Goal: Task Accomplishment & Management: Manage account settings

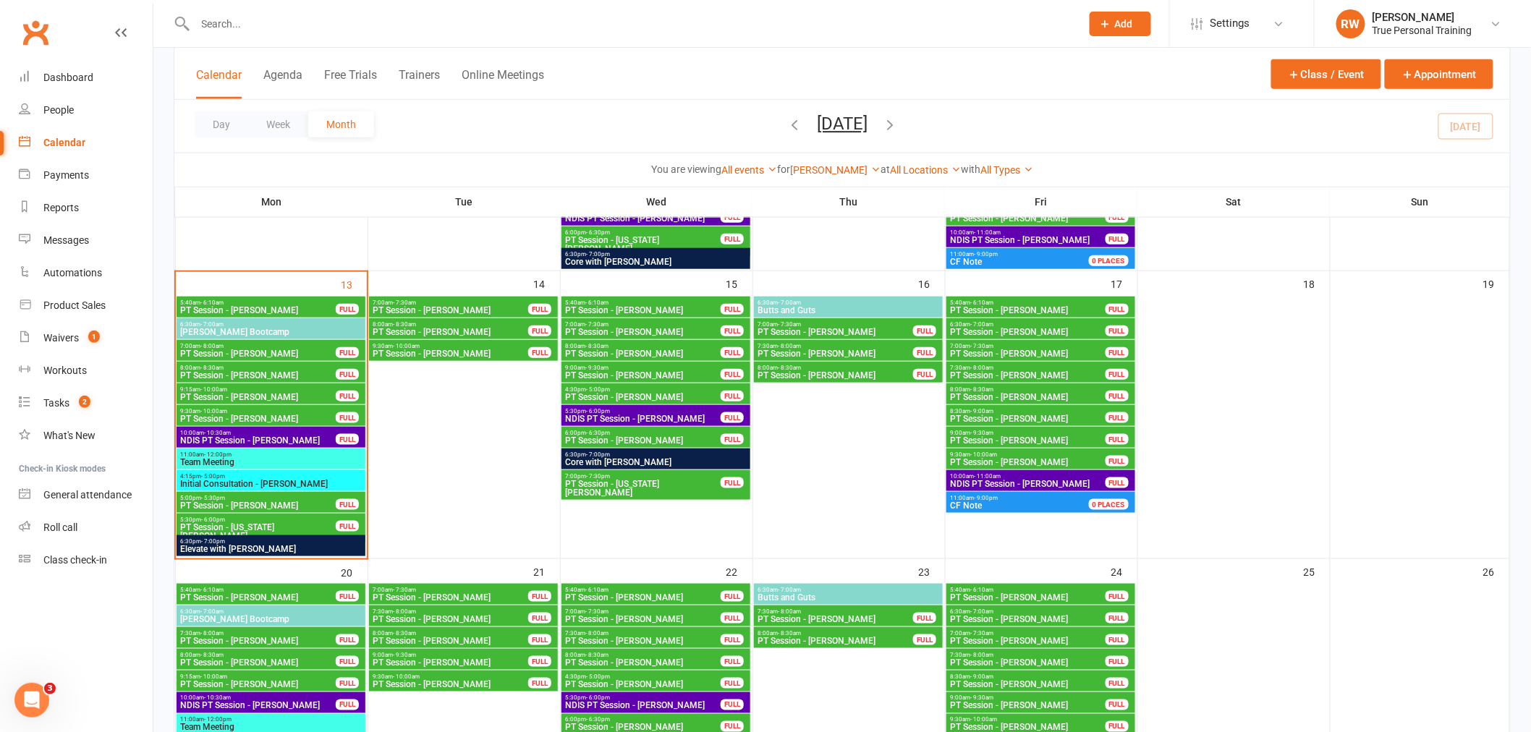
scroll to position [459, 0]
click at [1428, 72] on button "Appointment" at bounding box center [1439, 74] width 109 height 30
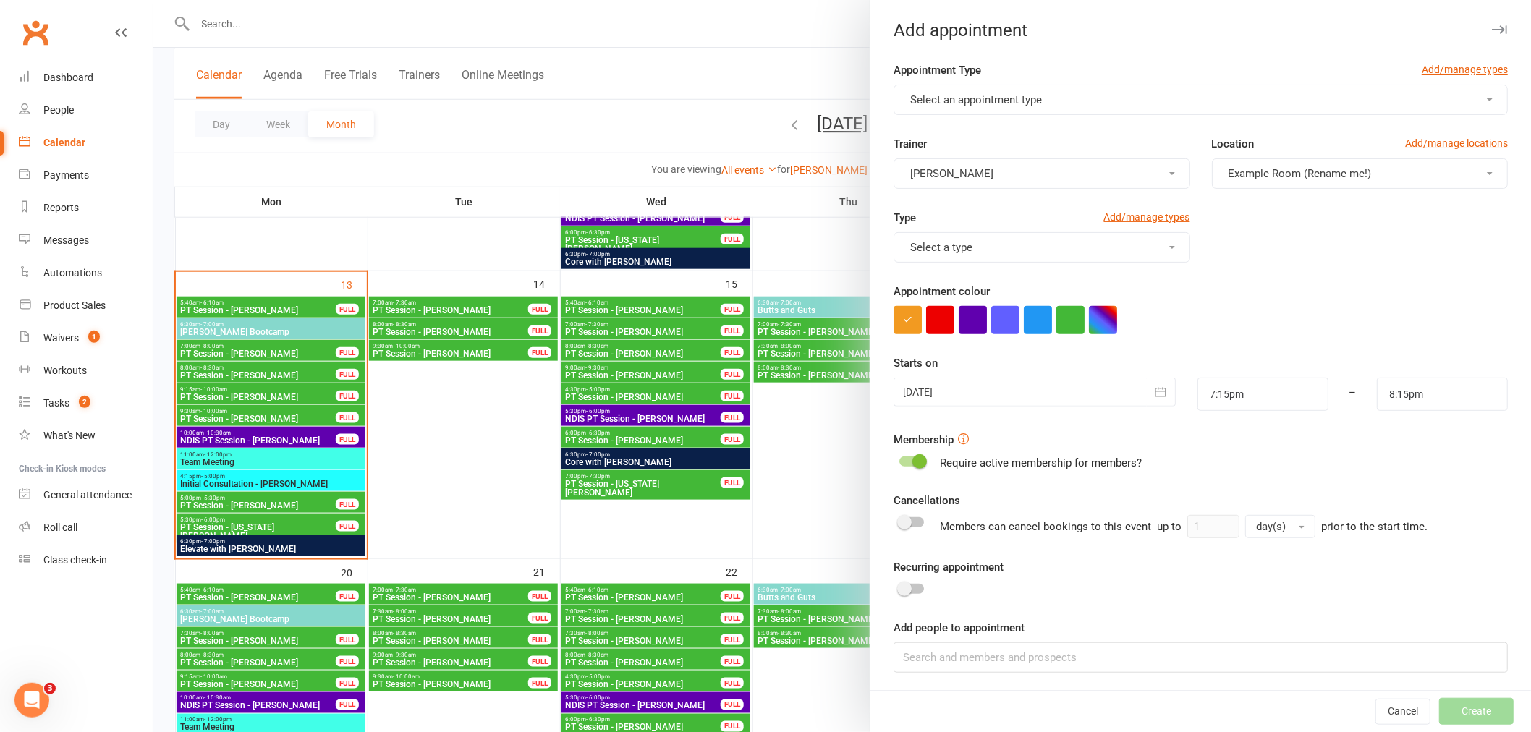
click at [1031, 103] on span "Select an appointment type" at bounding box center [976, 99] width 132 height 13
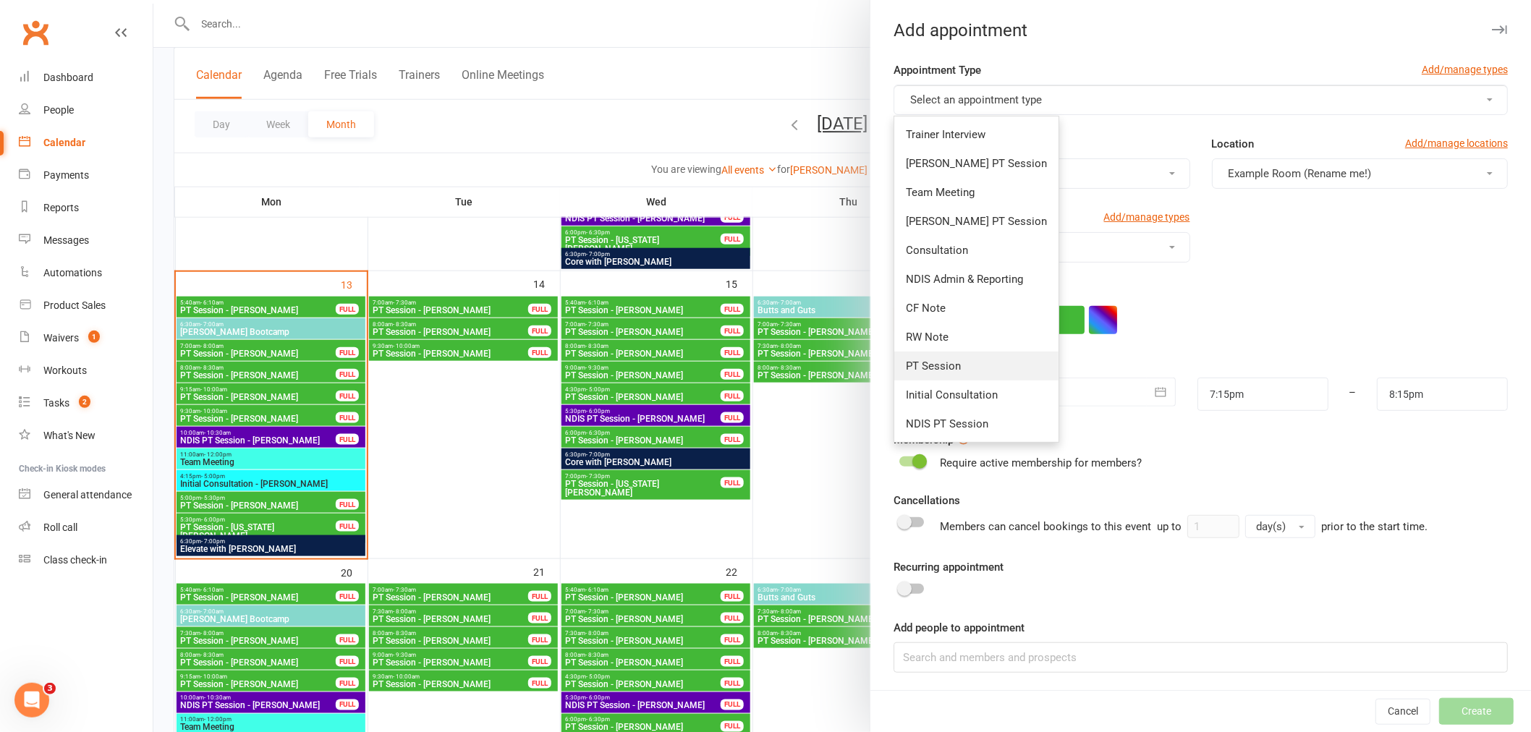
click at [985, 358] on link "PT Session" at bounding box center [976, 366] width 164 height 29
type input "7:45pm"
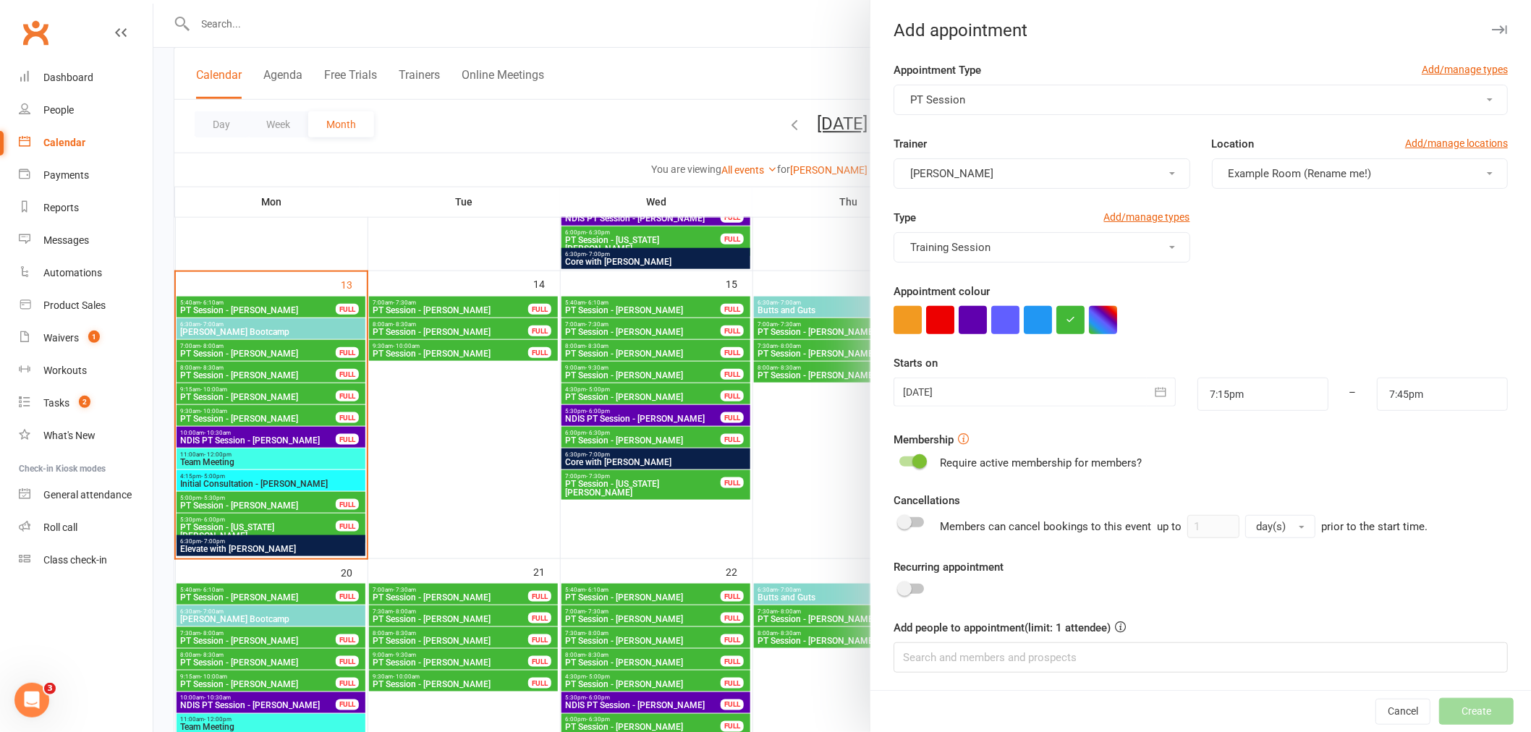
click at [1021, 166] on button "[PERSON_NAME]" at bounding box center [1042, 173] width 296 height 30
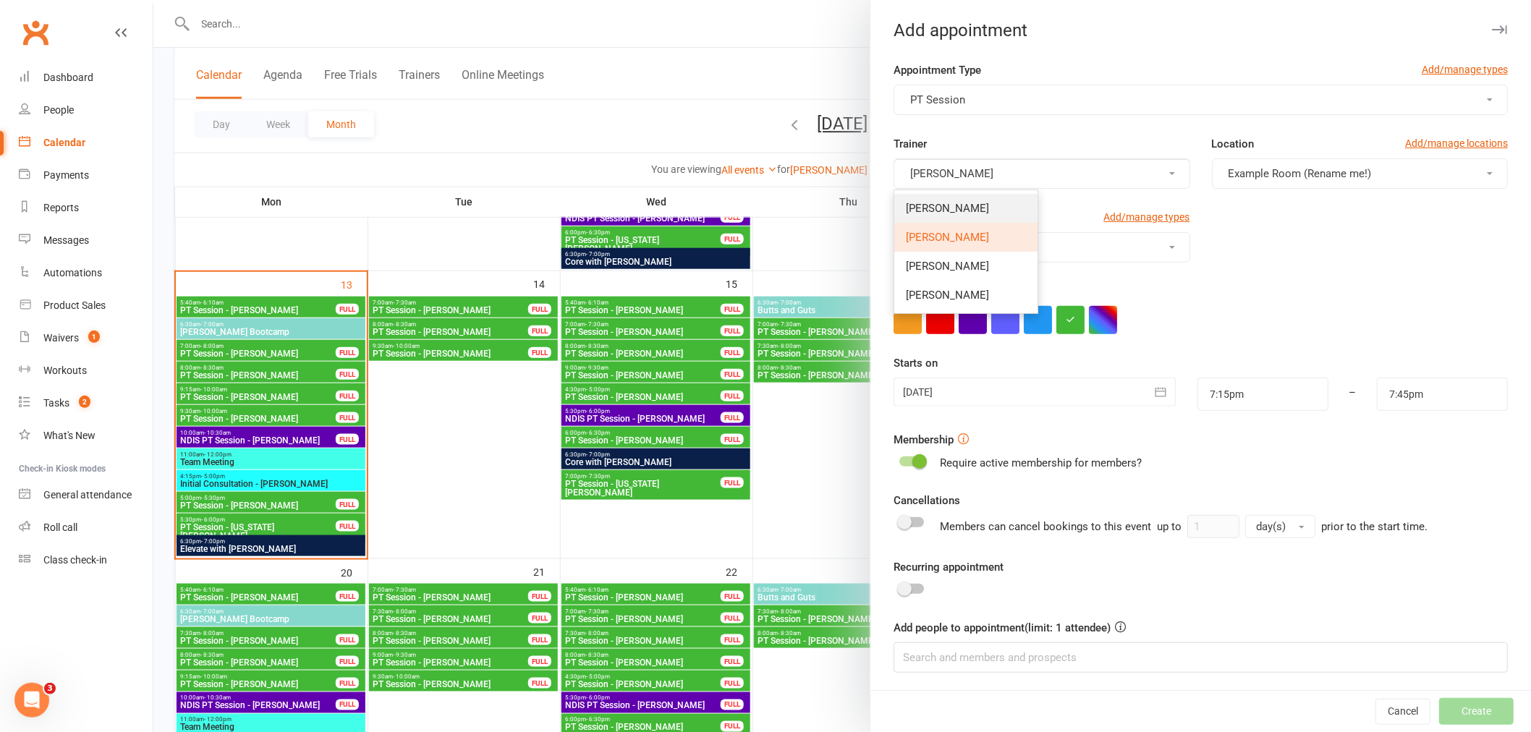
click at [1000, 210] on link "[PERSON_NAME]" at bounding box center [965, 208] width 143 height 29
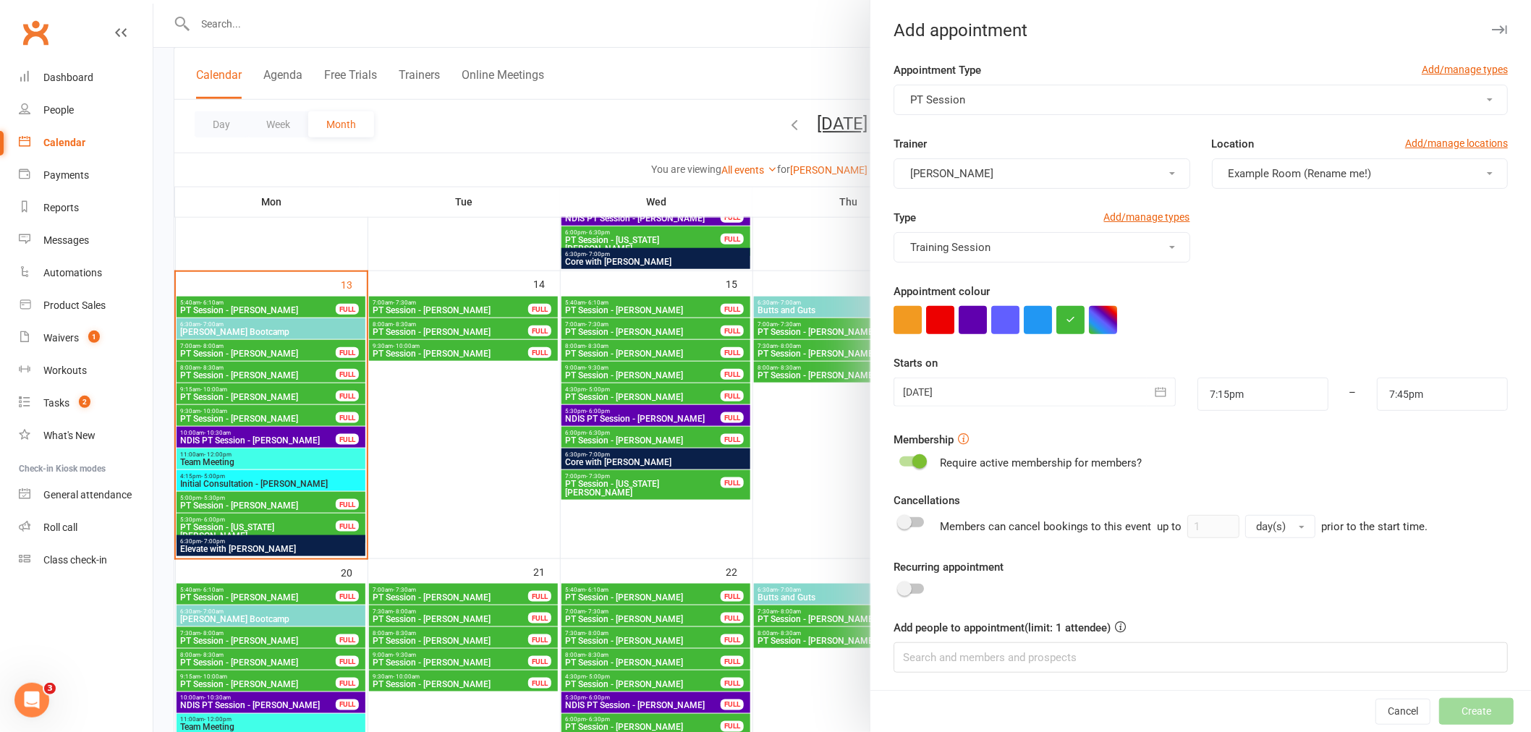
click at [1229, 170] on span "Example Room (Rename me!)" at bounding box center [1300, 173] width 143 height 13
click at [1225, 237] on span "Studio" at bounding box center [1240, 237] width 31 height 13
click at [978, 392] on div at bounding box center [1035, 392] width 282 height 29
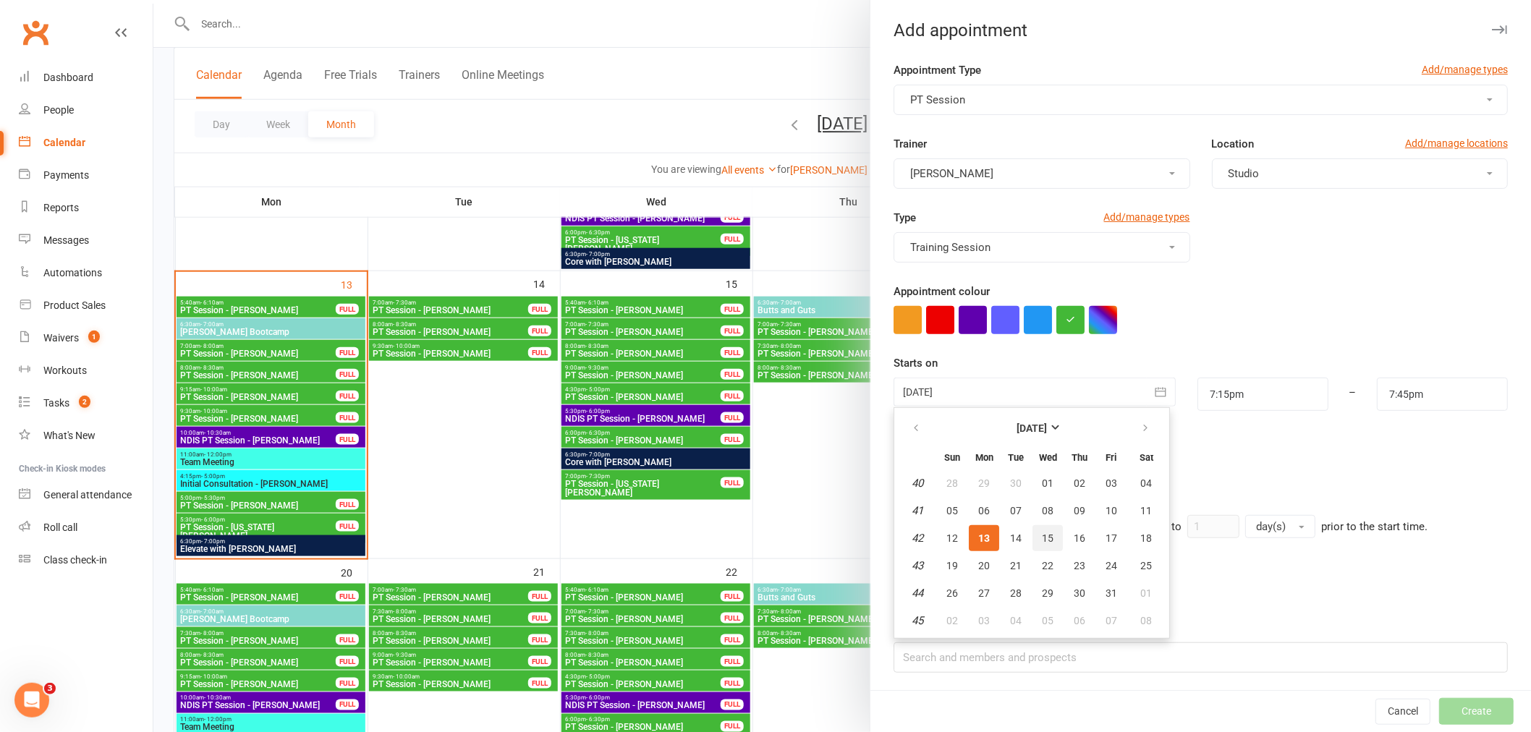
click at [1033, 536] on button "15" at bounding box center [1048, 538] width 30 height 26
type input "[DATE]"
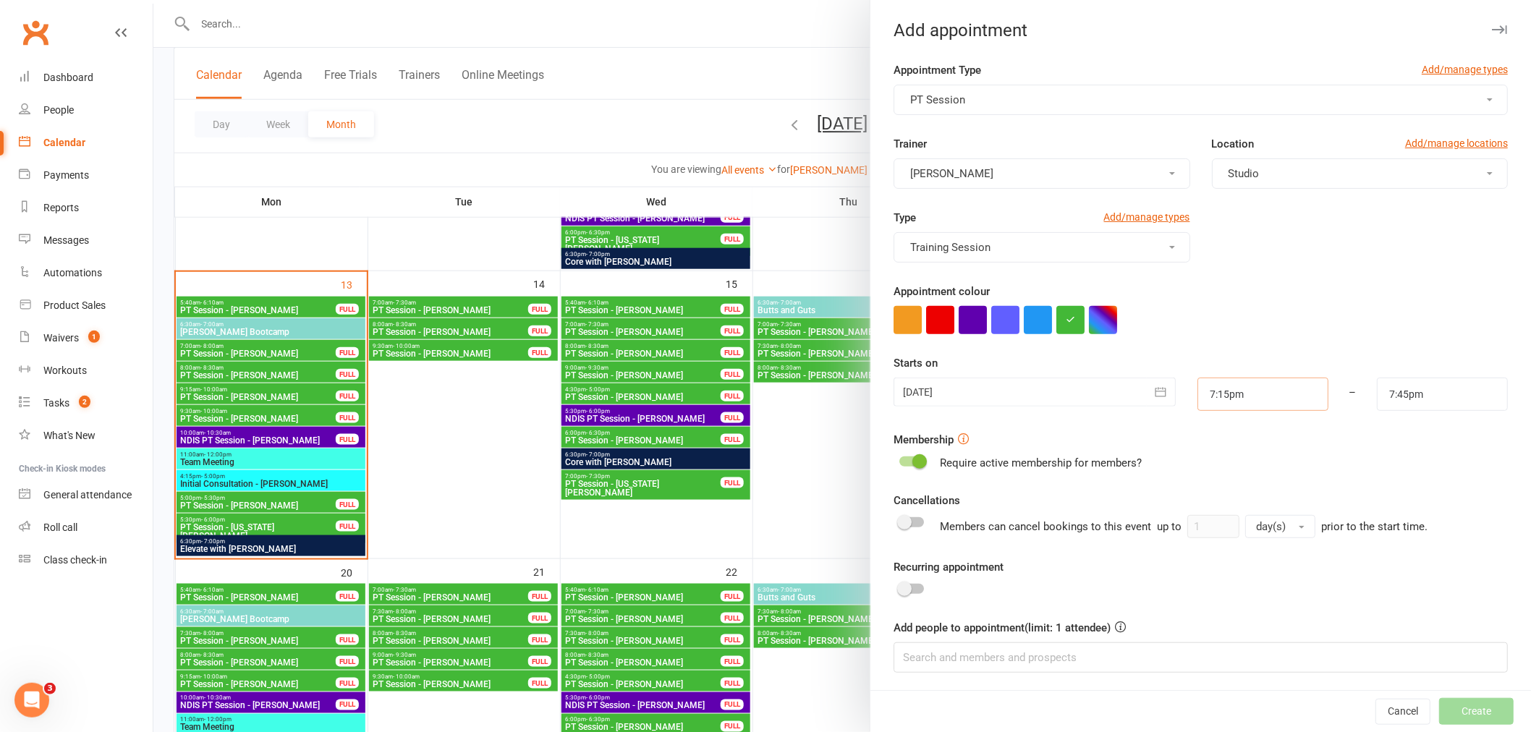
click at [1214, 402] on input "7:15pm" at bounding box center [1263, 394] width 131 height 33
type input "7:30pm"
click at [1211, 458] on li "7:30pm" at bounding box center [1232, 469] width 69 height 22
click at [1391, 394] on input "7:45pm" at bounding box center [1442, 394] width 131 height 33
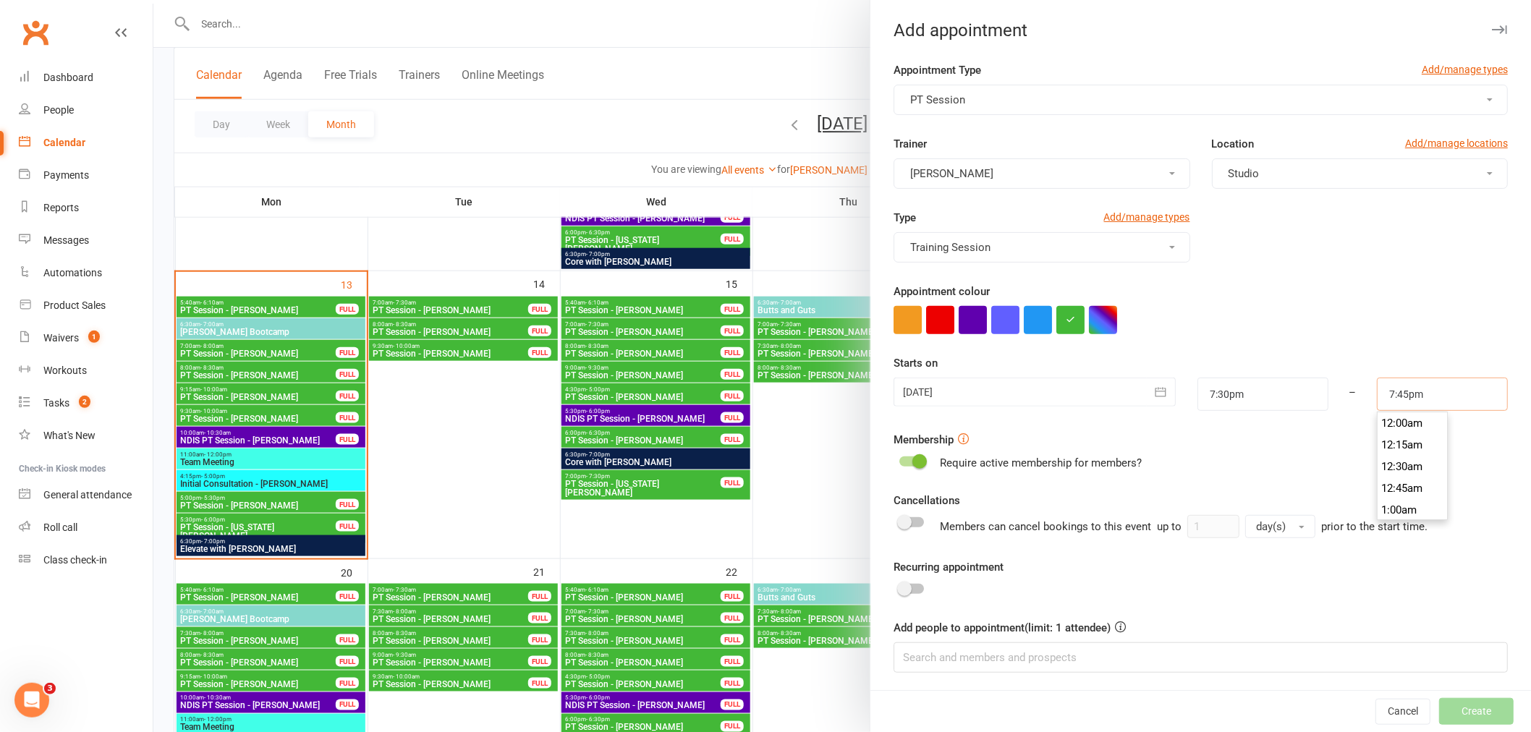
scroll to position [1691, 0]
type input "8:00pm"
click at [1381, 458] on li "8:00pm" at bounding box center [1412, 469] width 69 height 22
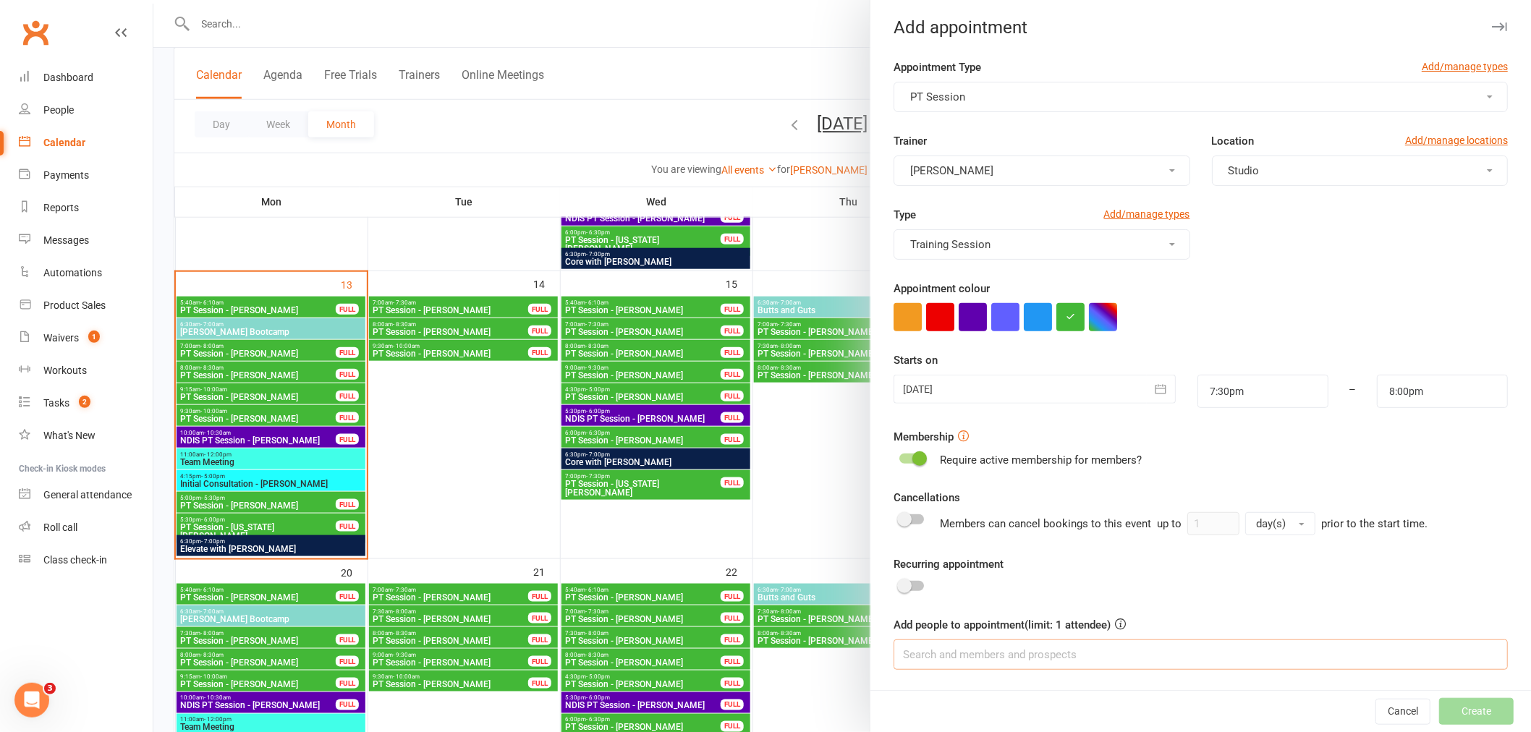
click at [925, 664] on input at bounding box center [1201, 655] width 614 height 30
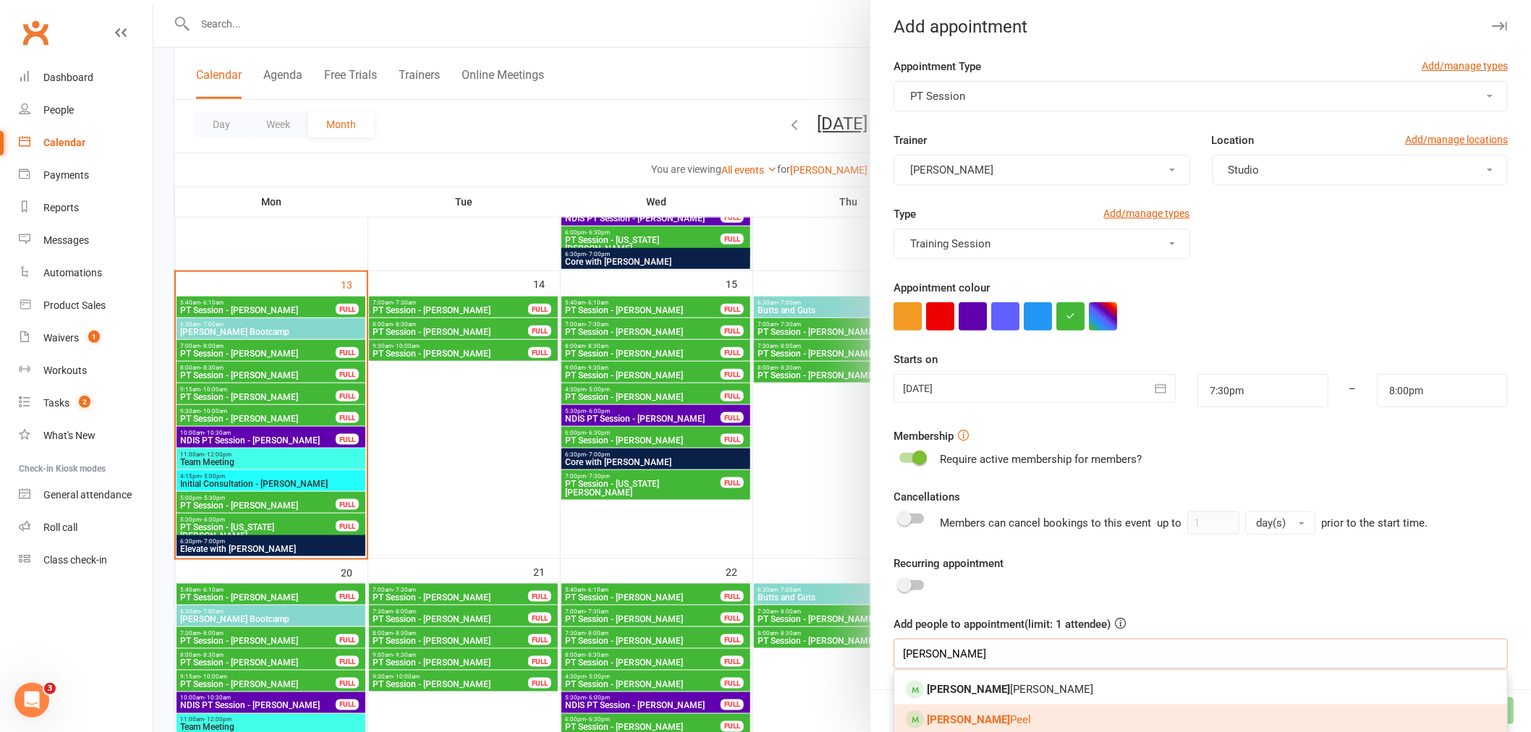
type input "[PERSON_NAME]"
click at [976, 721] on link "[PERSON_NAME]" at bounding box center [1200, 720] width 613 height 30
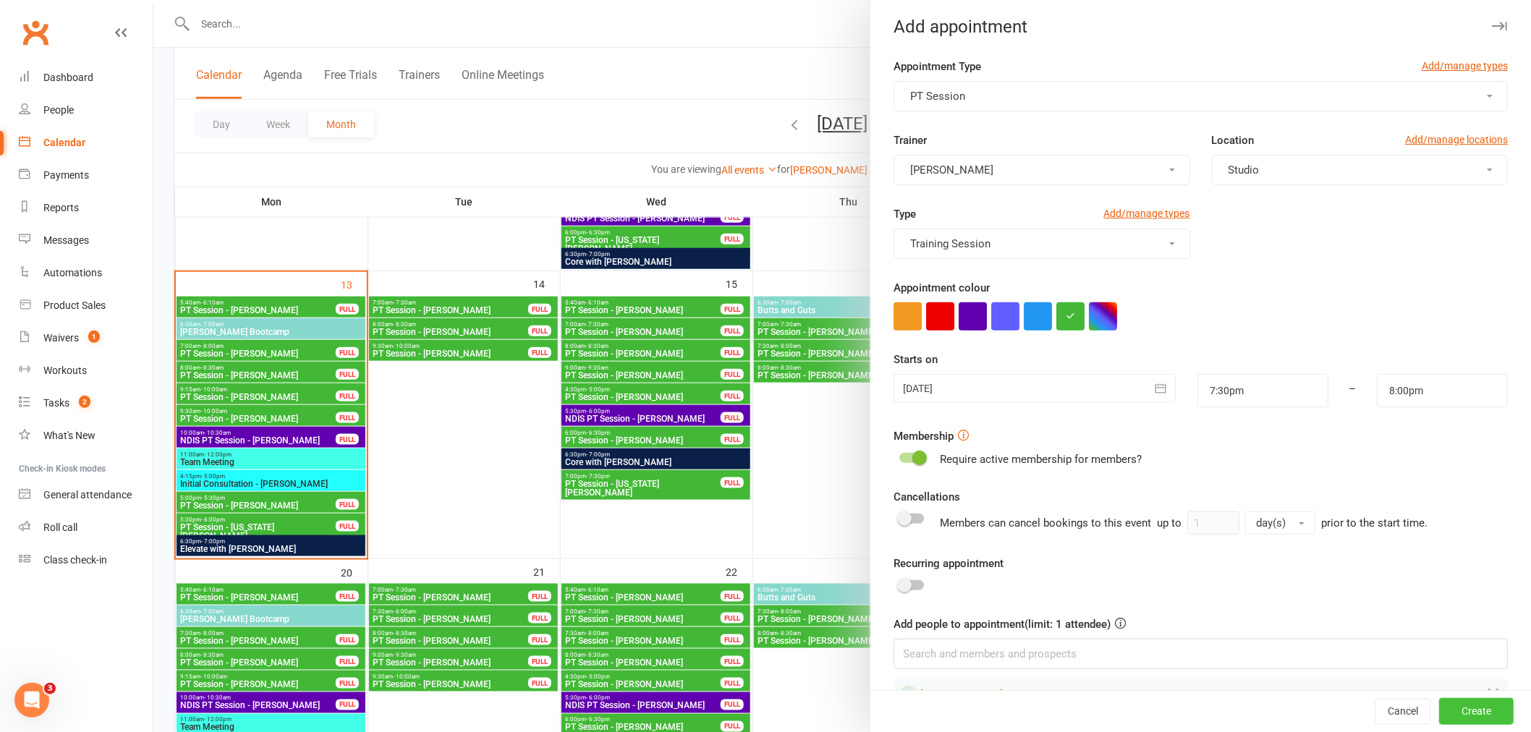
click at [1464, 712] on button "Create" at bounding box center [1476, 712] width 75 height 26
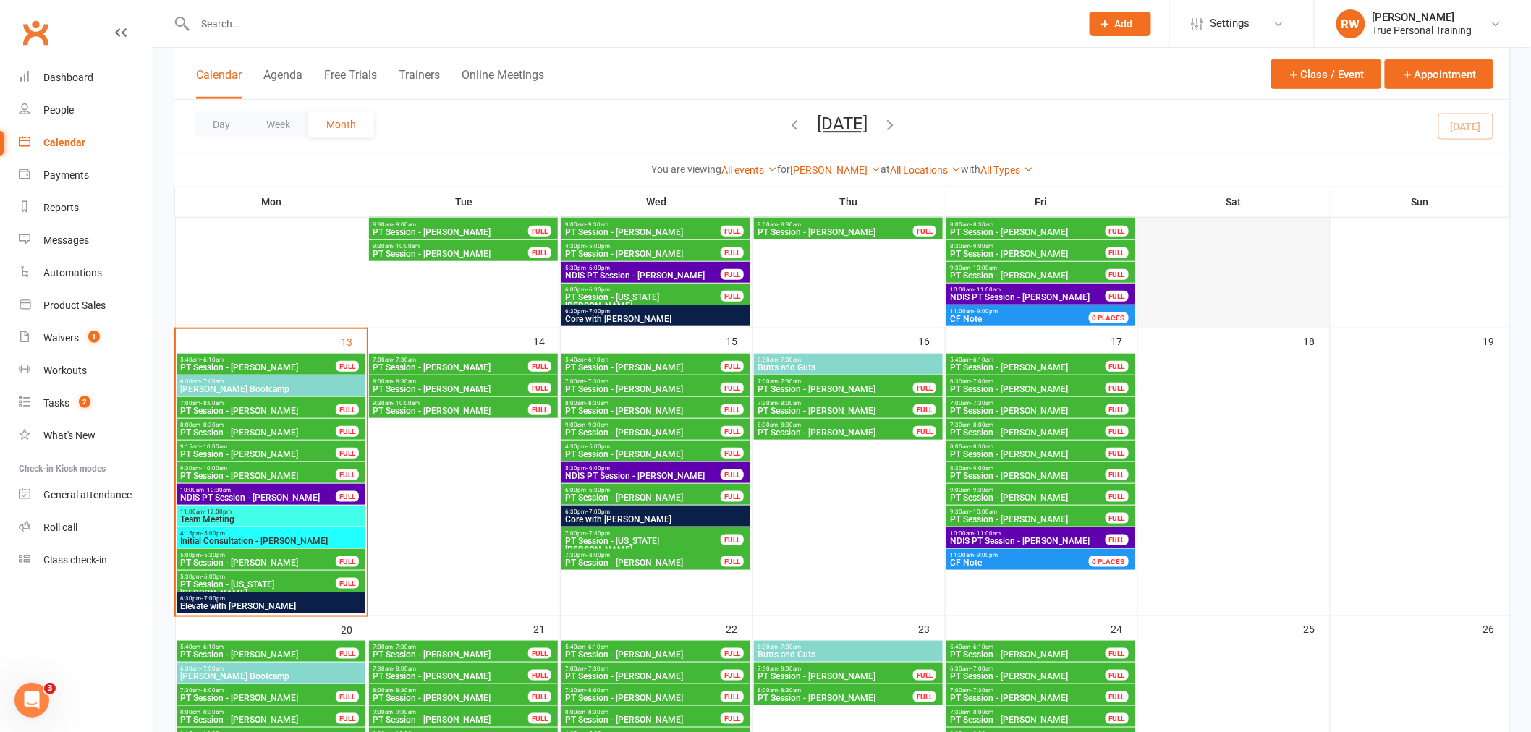
scroll to position [482, 0]
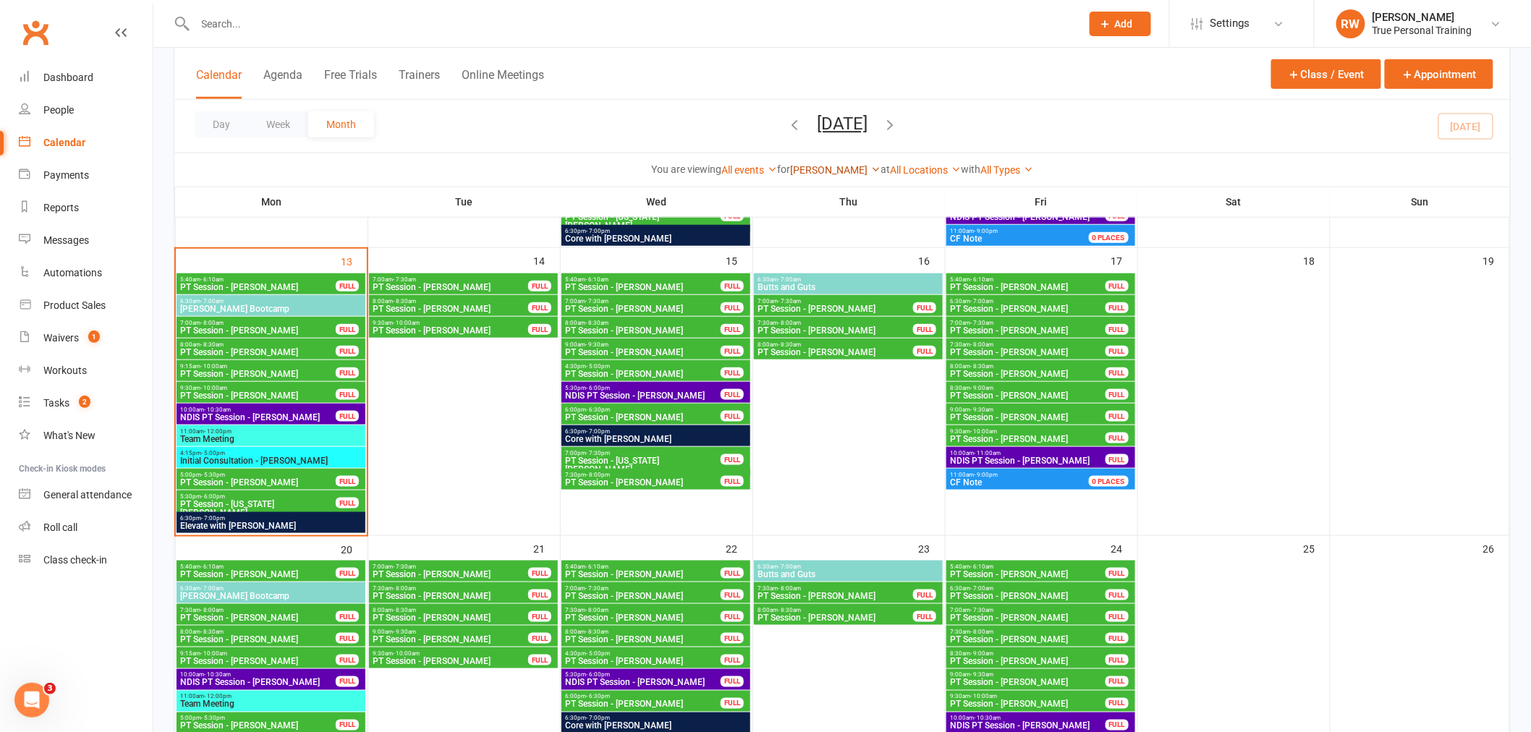
click at [851, 169] on link "[PERSON_NAME]" at bounding box center [835, 170] width 90 height 12
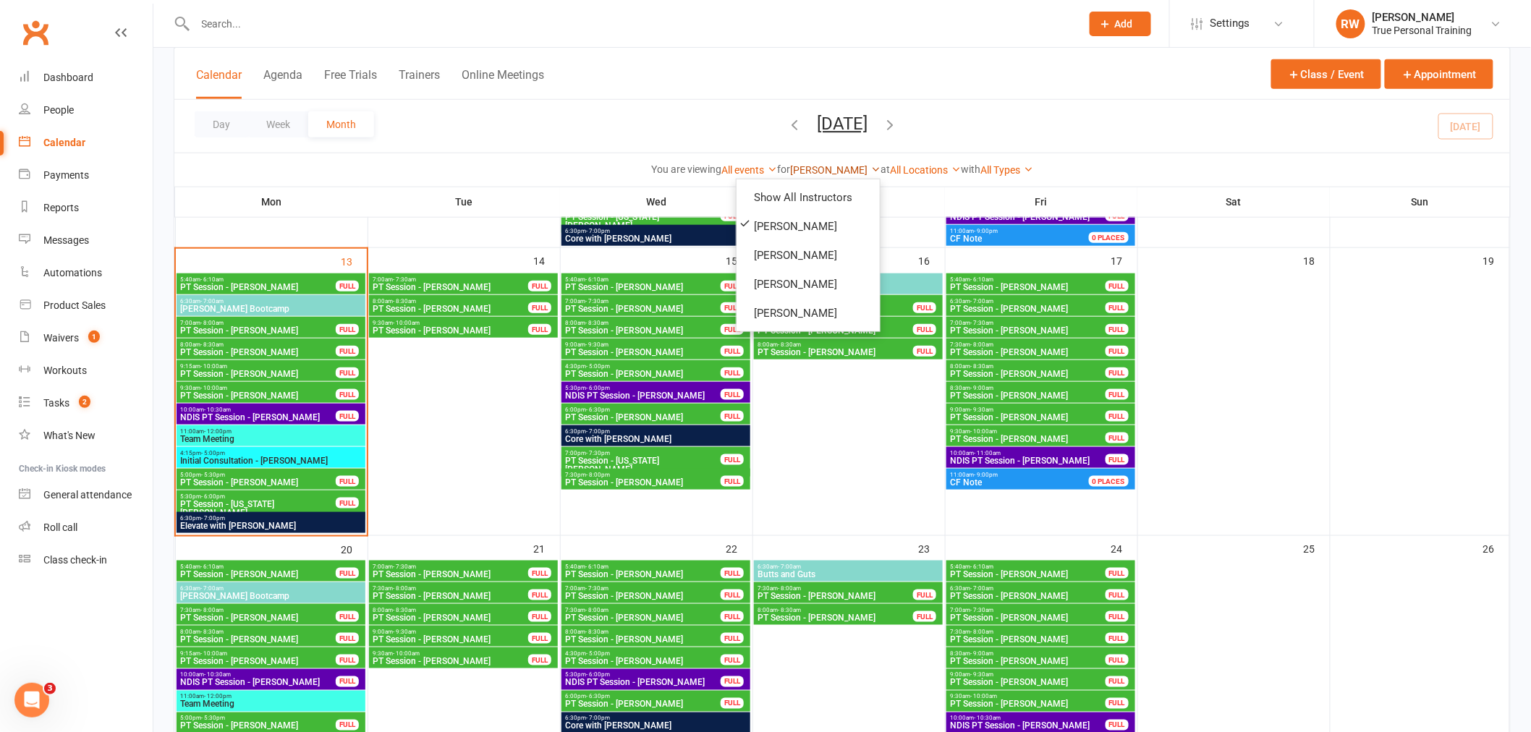
click at [851, 169] on link "[PERSON_NAME]" at bounding box center [835, 170] width 90 height 12
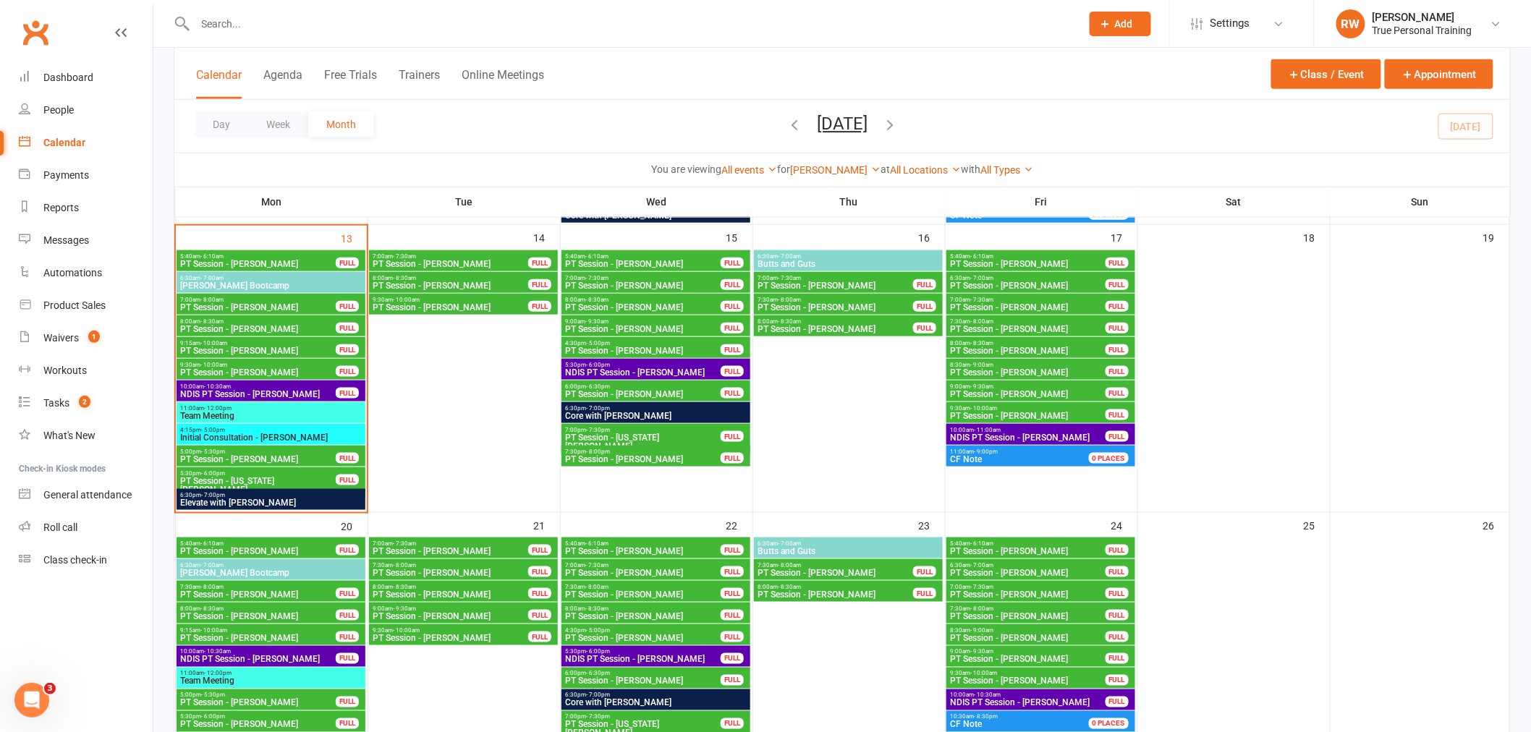
scroll to position [510, 0]
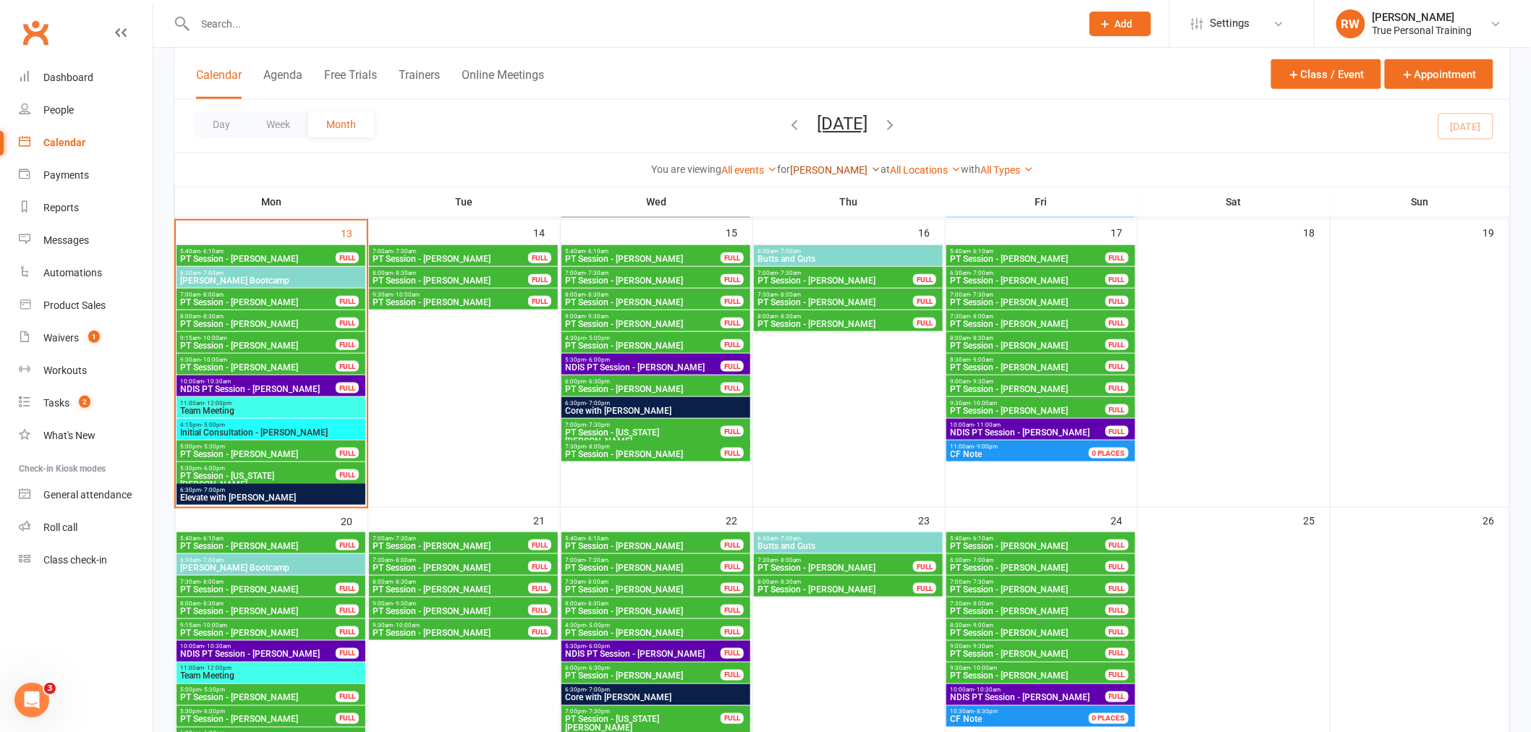
click at [829, 164] on link "[PERSON_NAME]" at bounding box center [835, 170] width 90 height 12
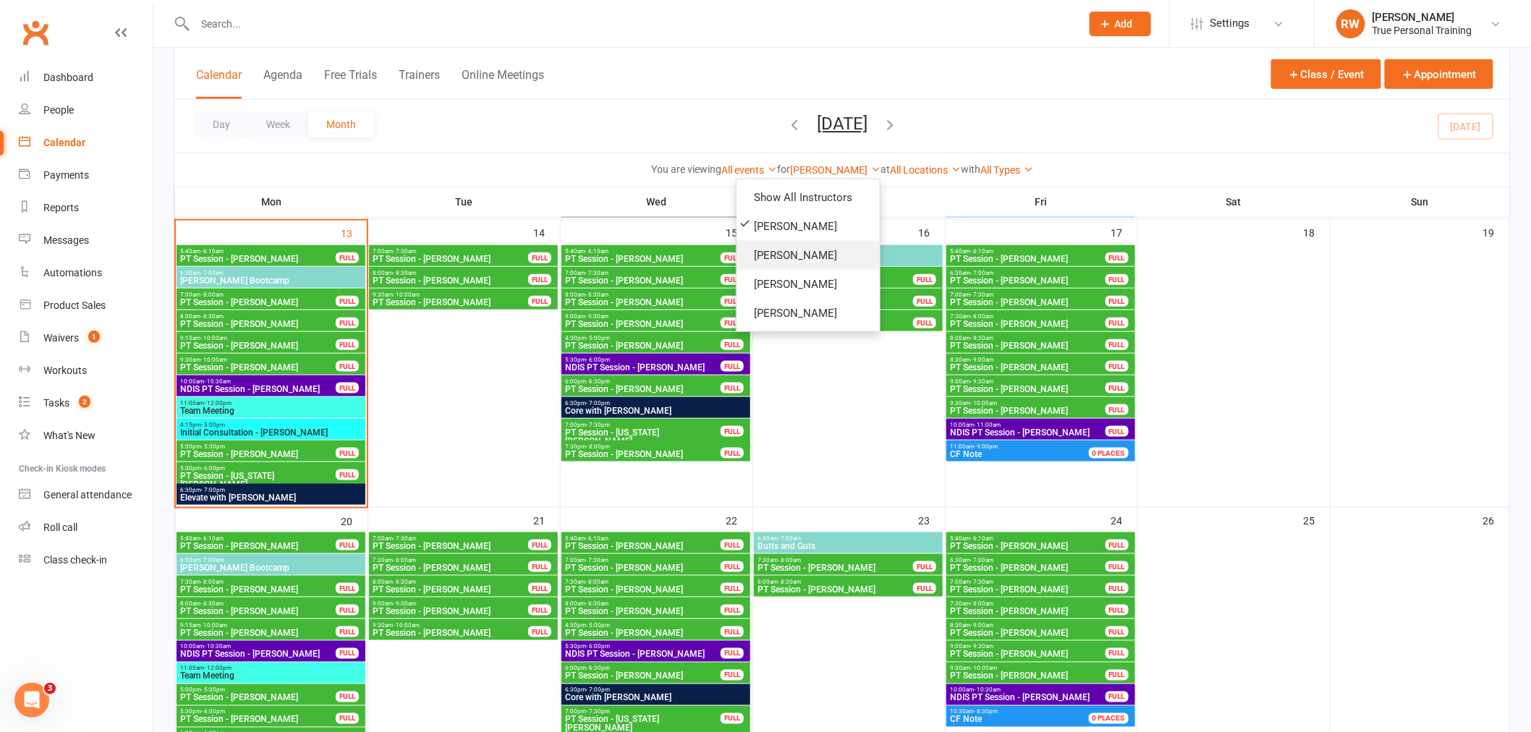
click at [826, 250] on link "[PERSON_NAME]" at bounding box center [808, 255] width 143 height 29
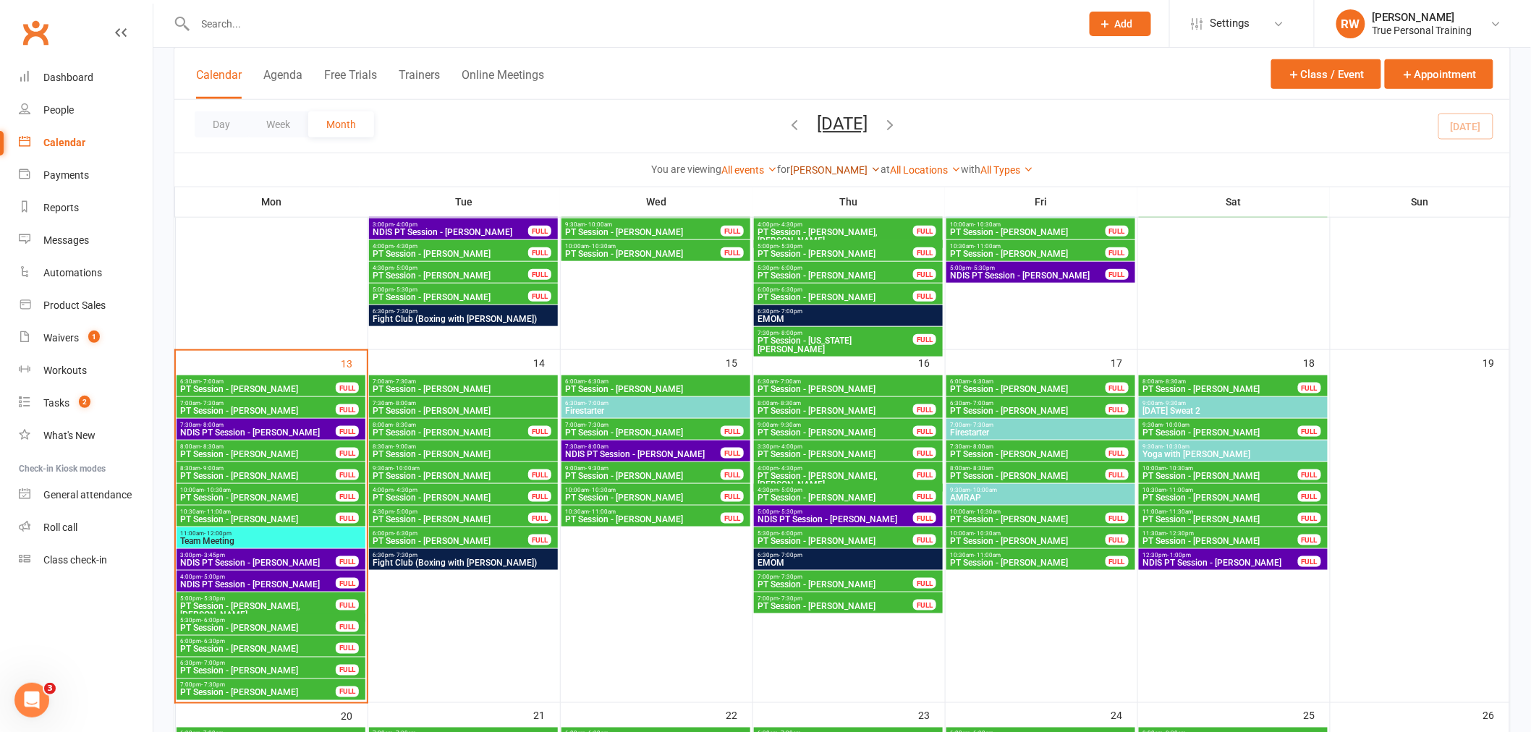
click at [848, 167] on link "[PERSON_NAME]" at bounding box center [835, 170] width 90 height 12
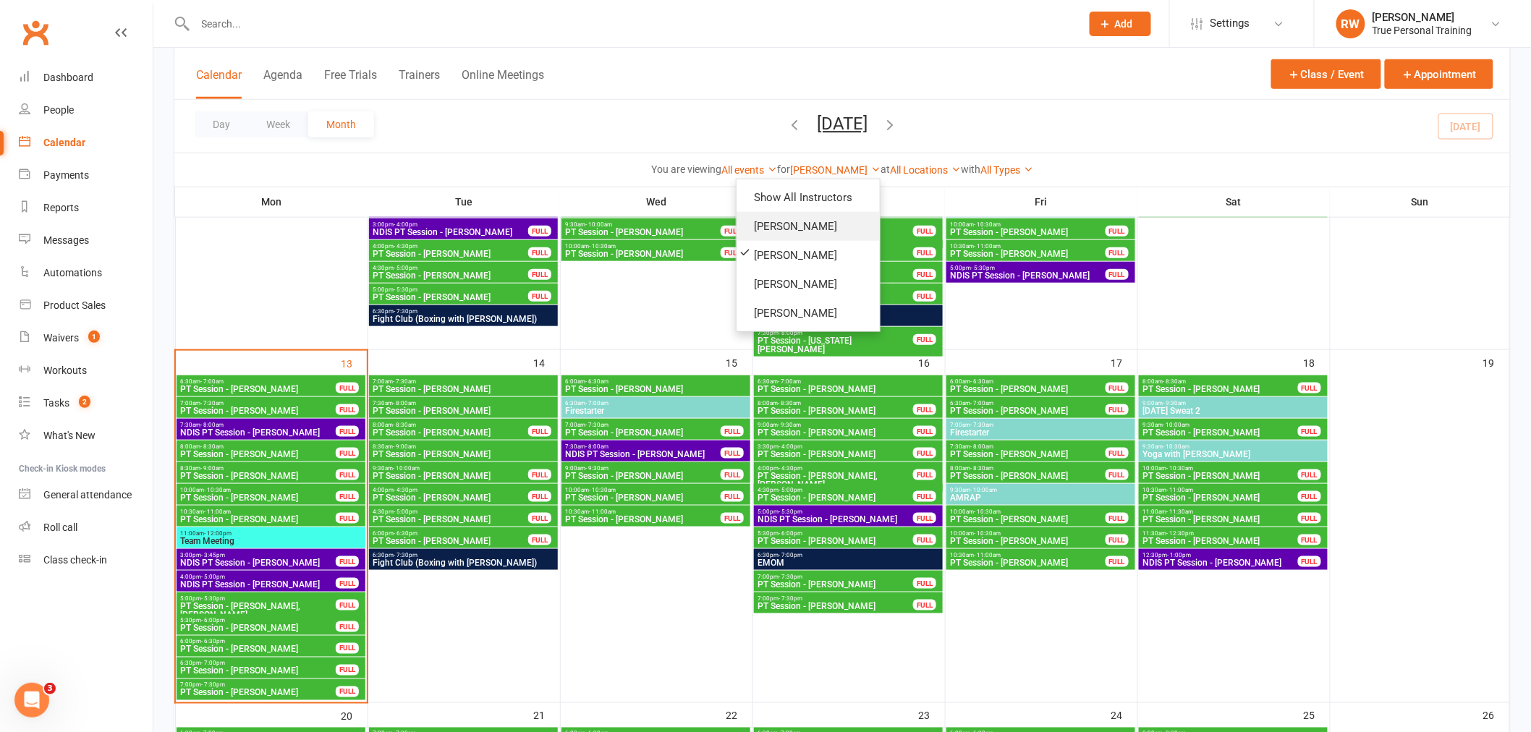
click at [805, 220] on link "[PERSON_NAME]" at bounding box center [808, 226] width 143 height 29
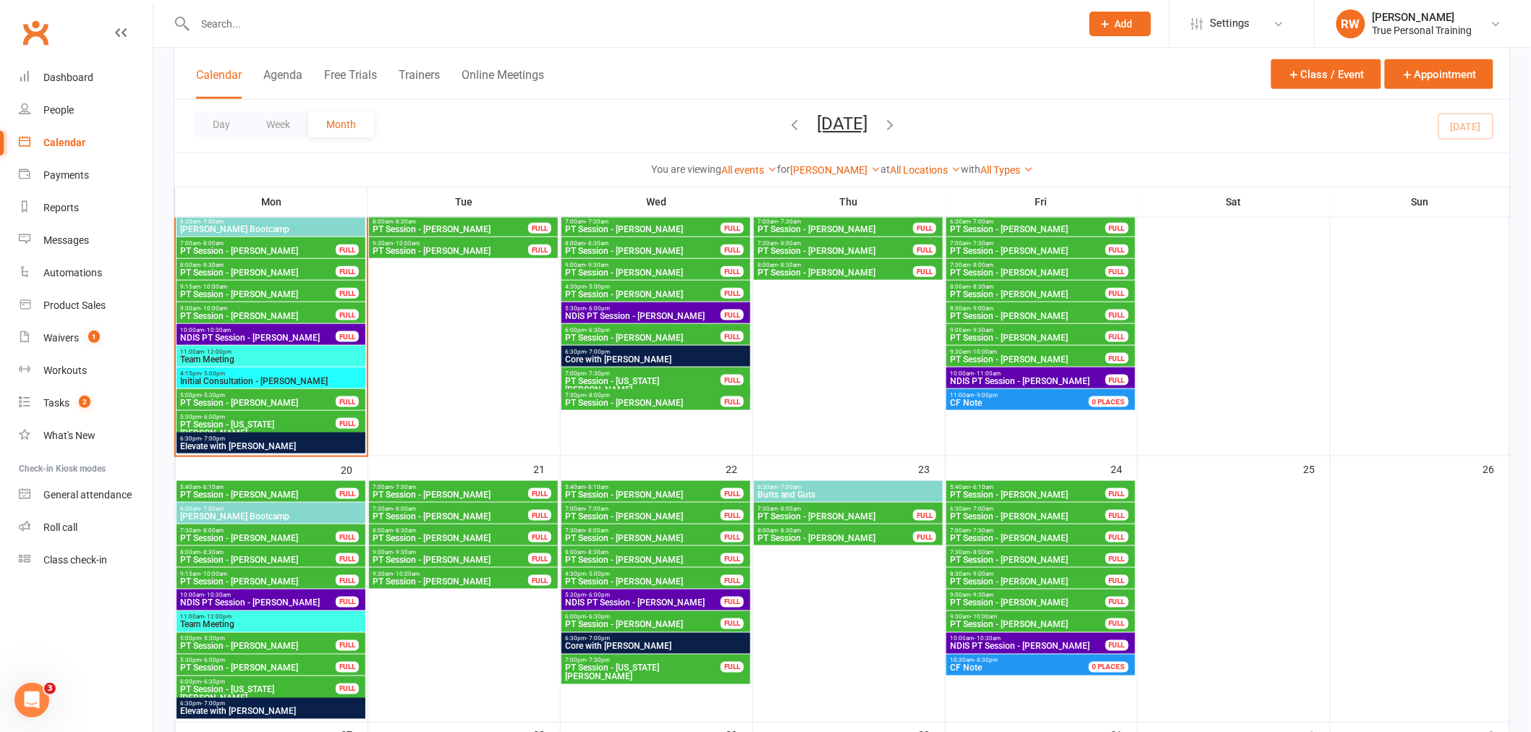
scroll to position [591, 0]
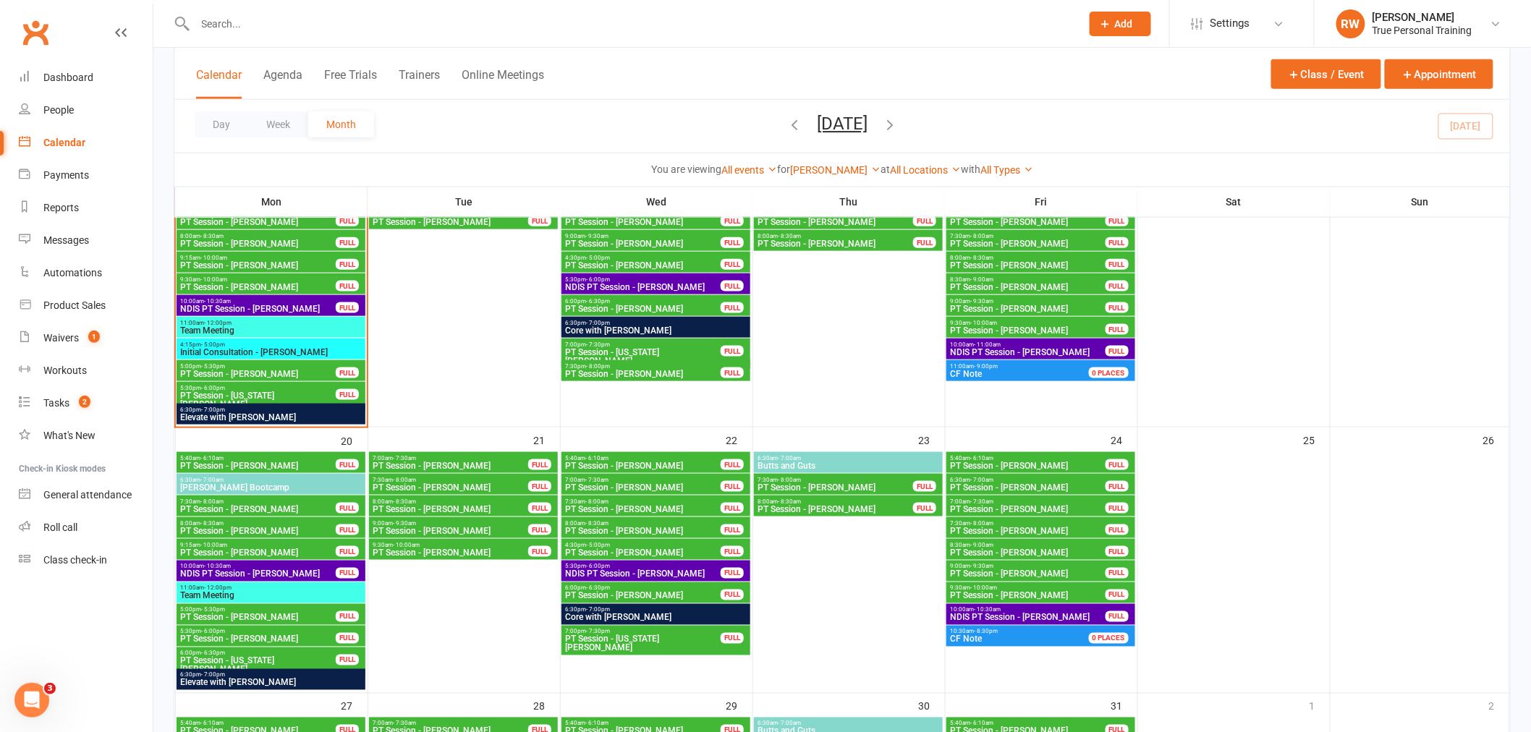
click at [305, 614] on span "PT Session - [PERSON_NAME]" at bounding box center [257, 618] width 157 height 9
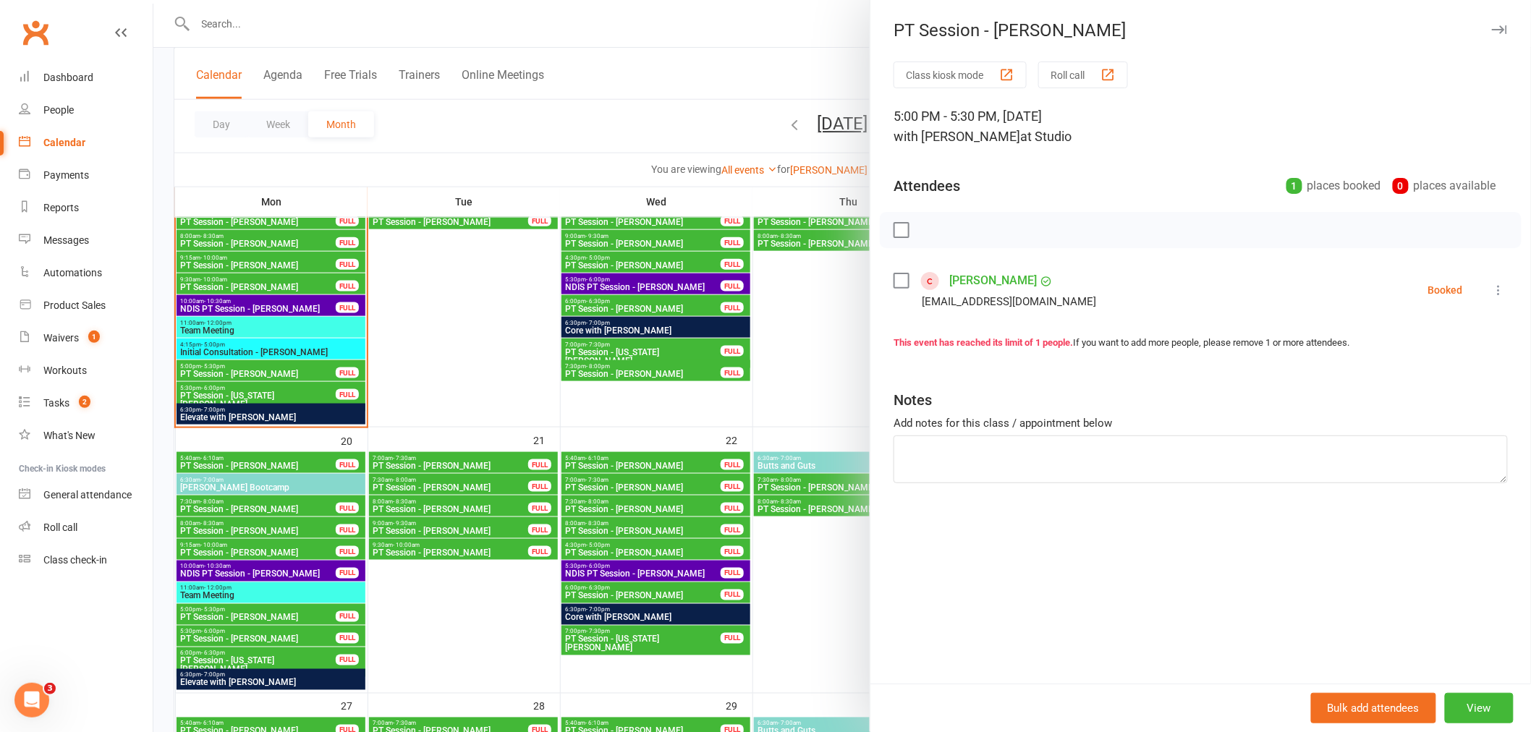
click at [797, 318] on div at bounding box center [842, 366] width 1378 height 732
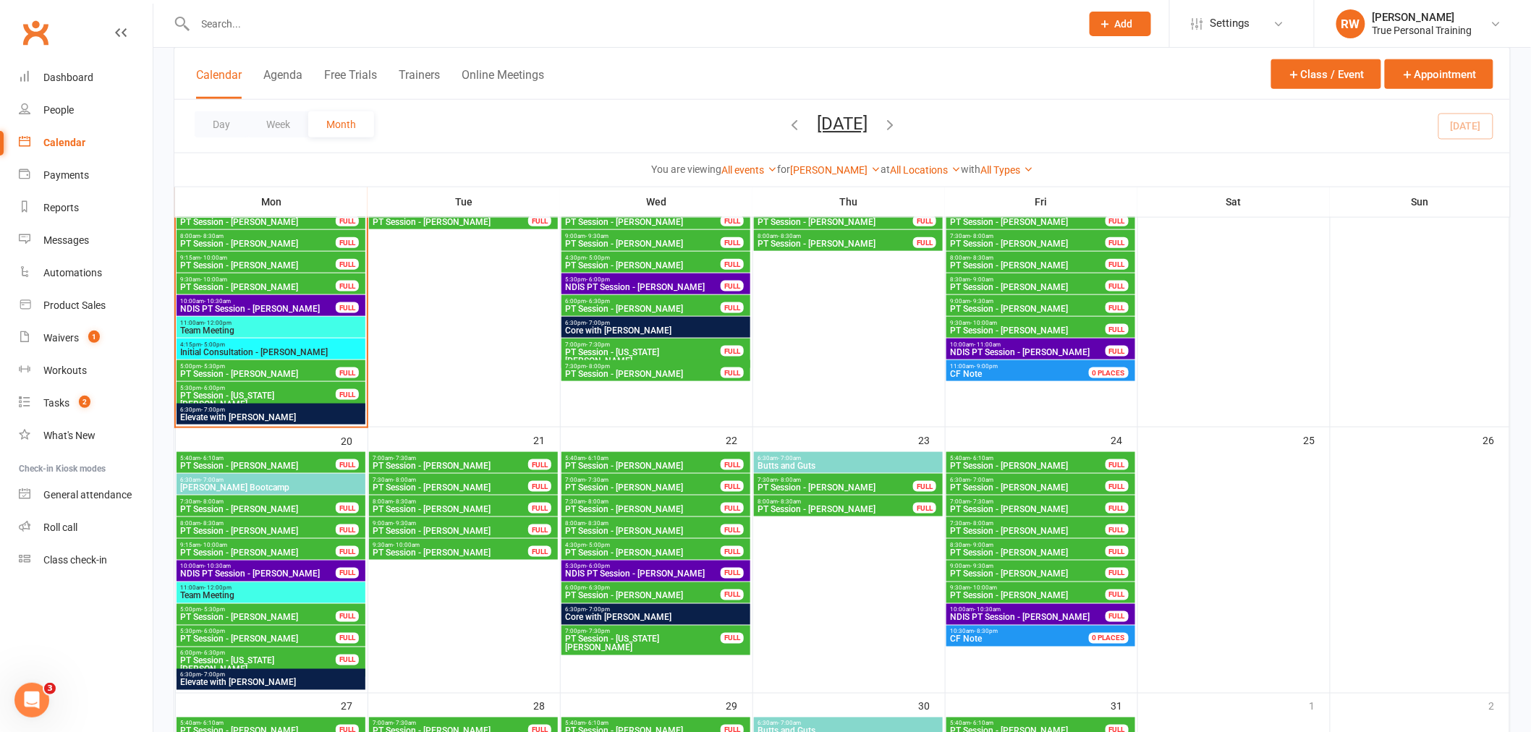
click at [308, 614] on span "PT Session - [PERSON_NAME]" at bounding box center [257, 618] width 157 height 9
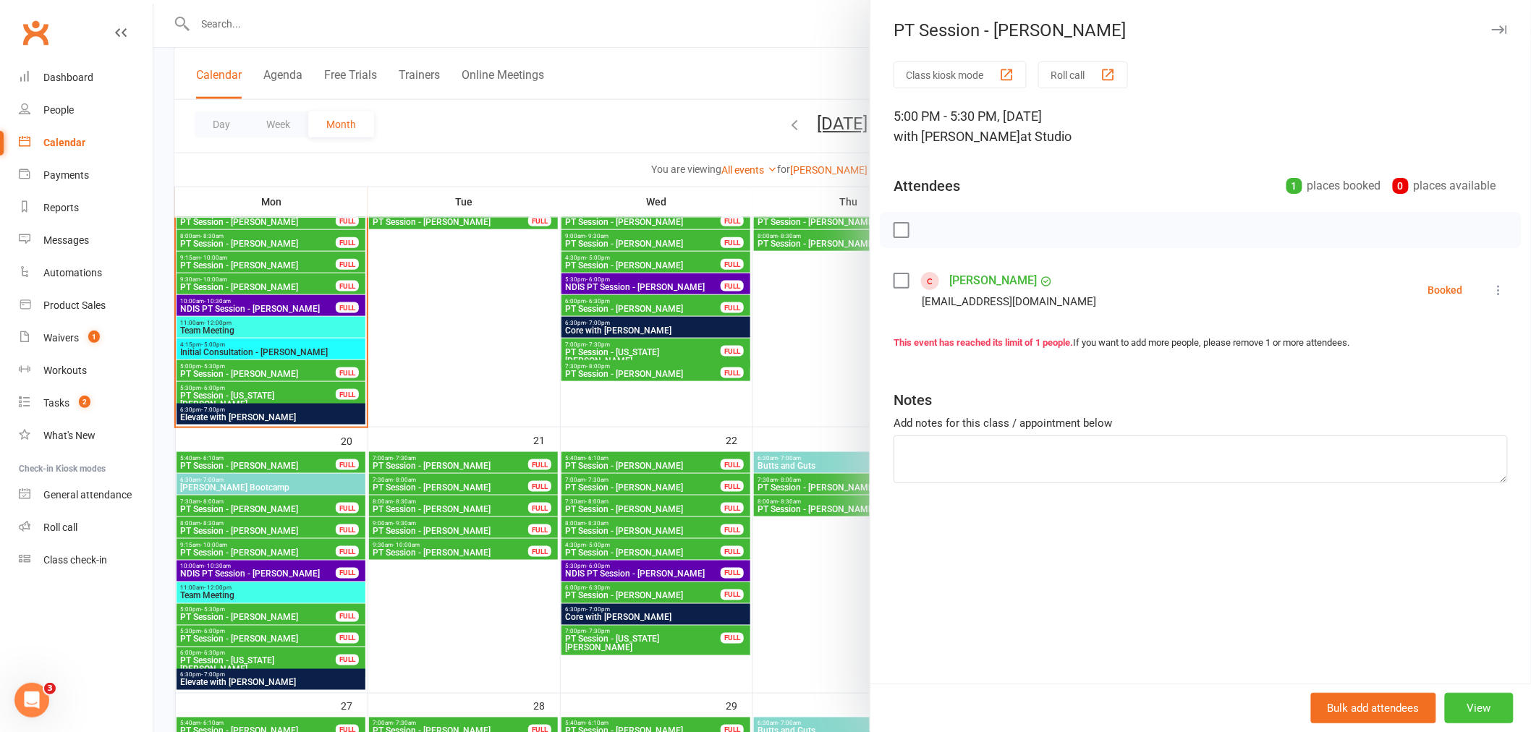
click at [1476, 703] on button "View" at bounding box center [1479, 708] width 69 height 30
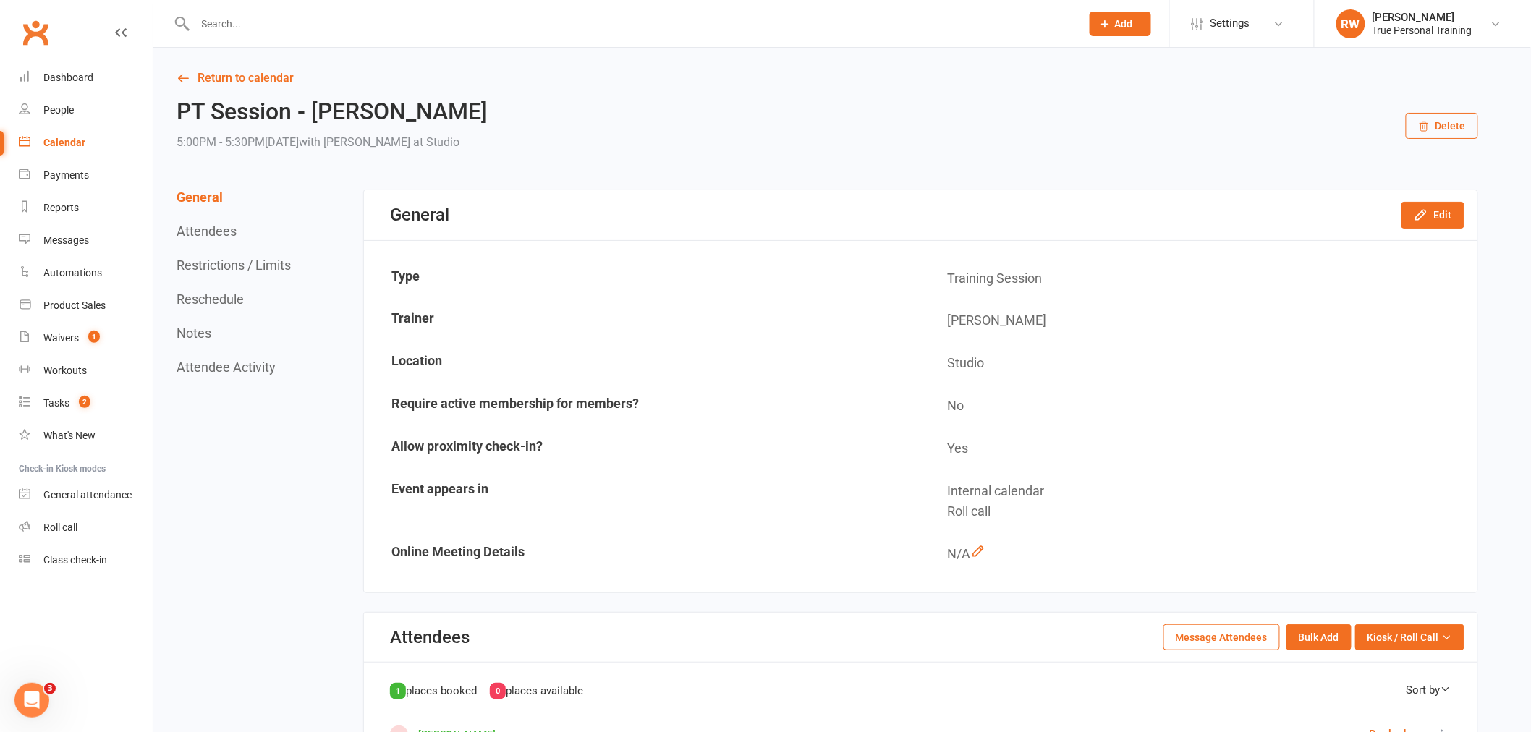
click at [208, 297] on button "Reschedule" at bounding box center [210, 299] width 67 height 15
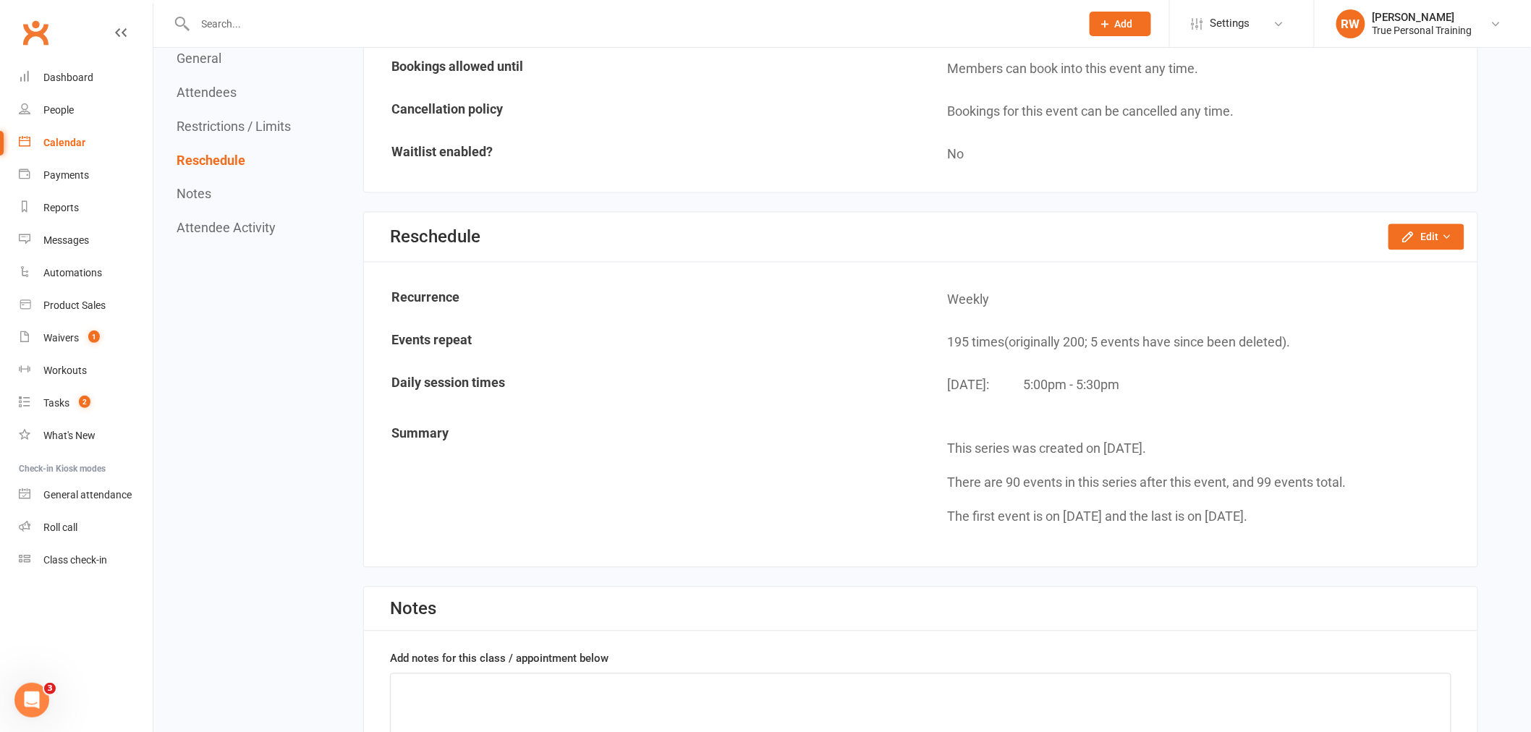
scroll to position [990, 0]
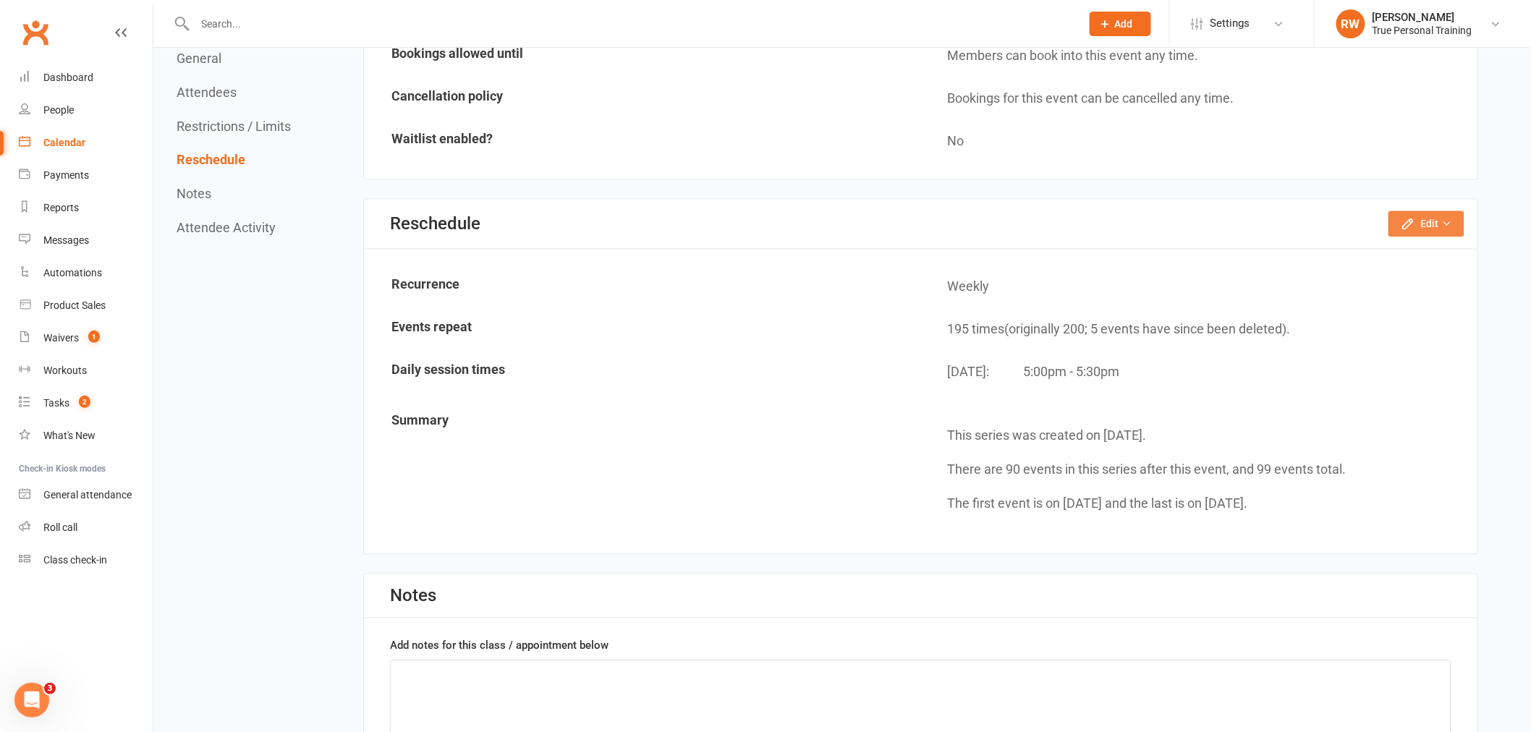
click at [1450, 219] on icon "button" at bounding box center [1447, 224] width 10 height 10
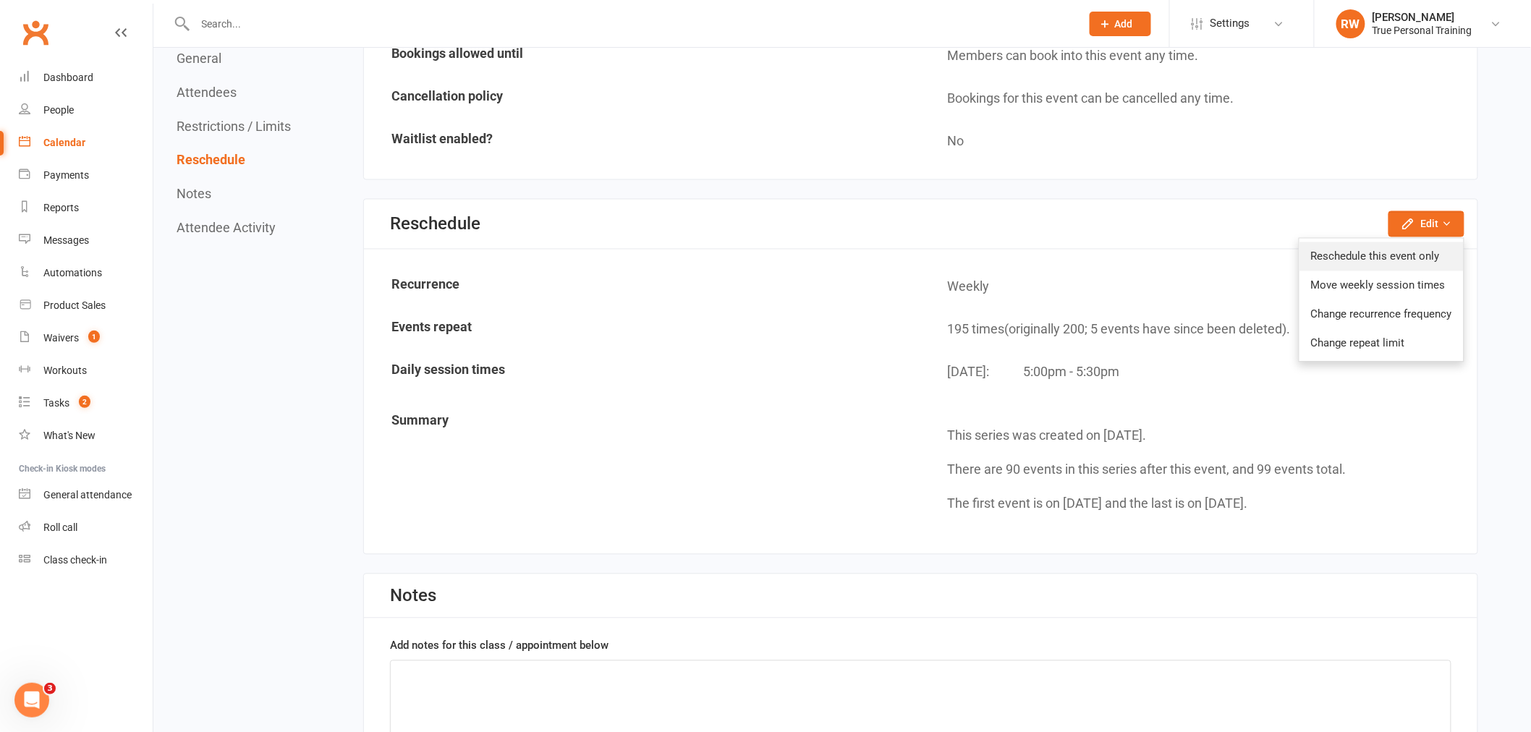
click at [1426, 245] on link "Reschedule this event only" at bounding box center [1382, 256] width 164 height 29
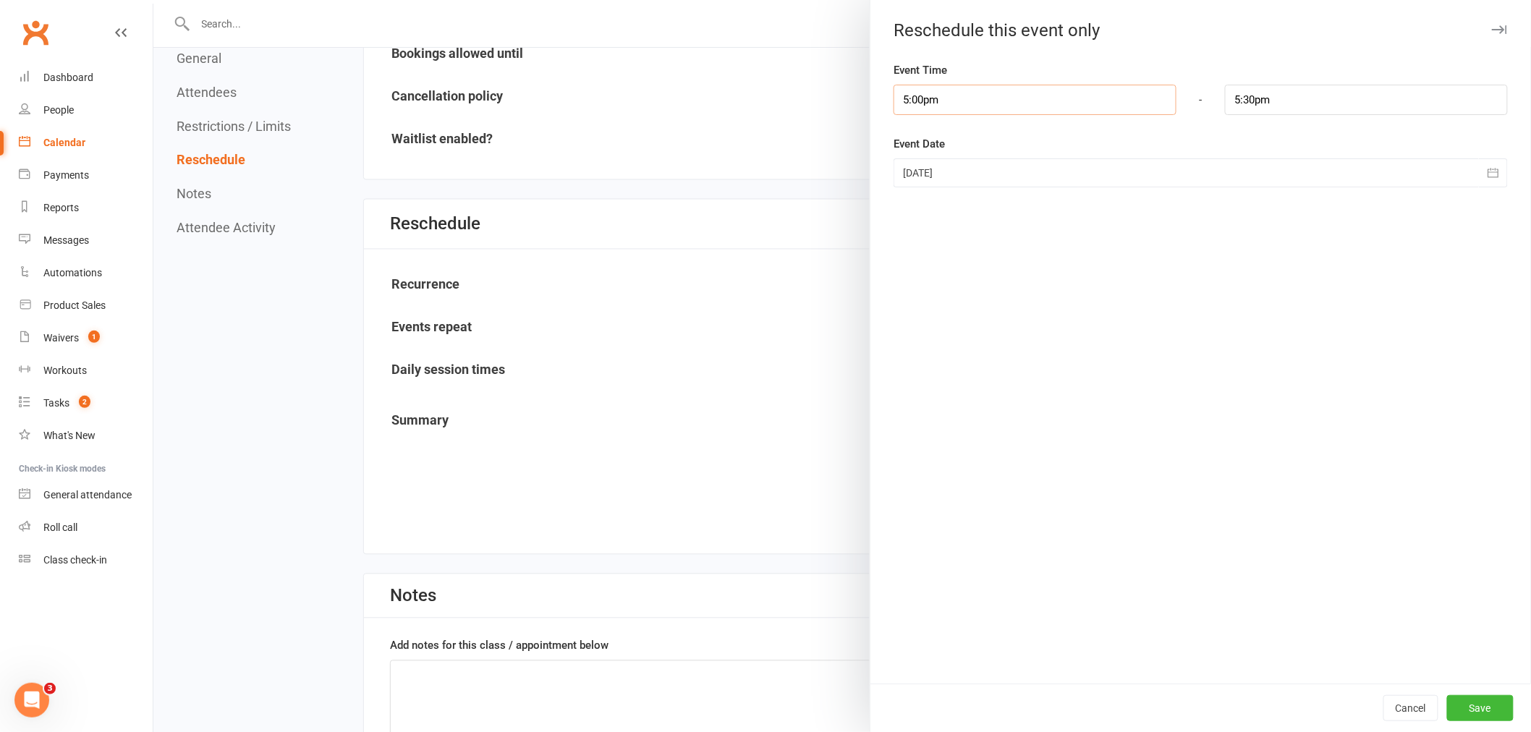
click at [1003, 104] on input "5:00pm" at bounding box center [1035, 100] width 283 height 30
click at [1010, 178] on div at bounding box center [1201, 172] width 614 height 29
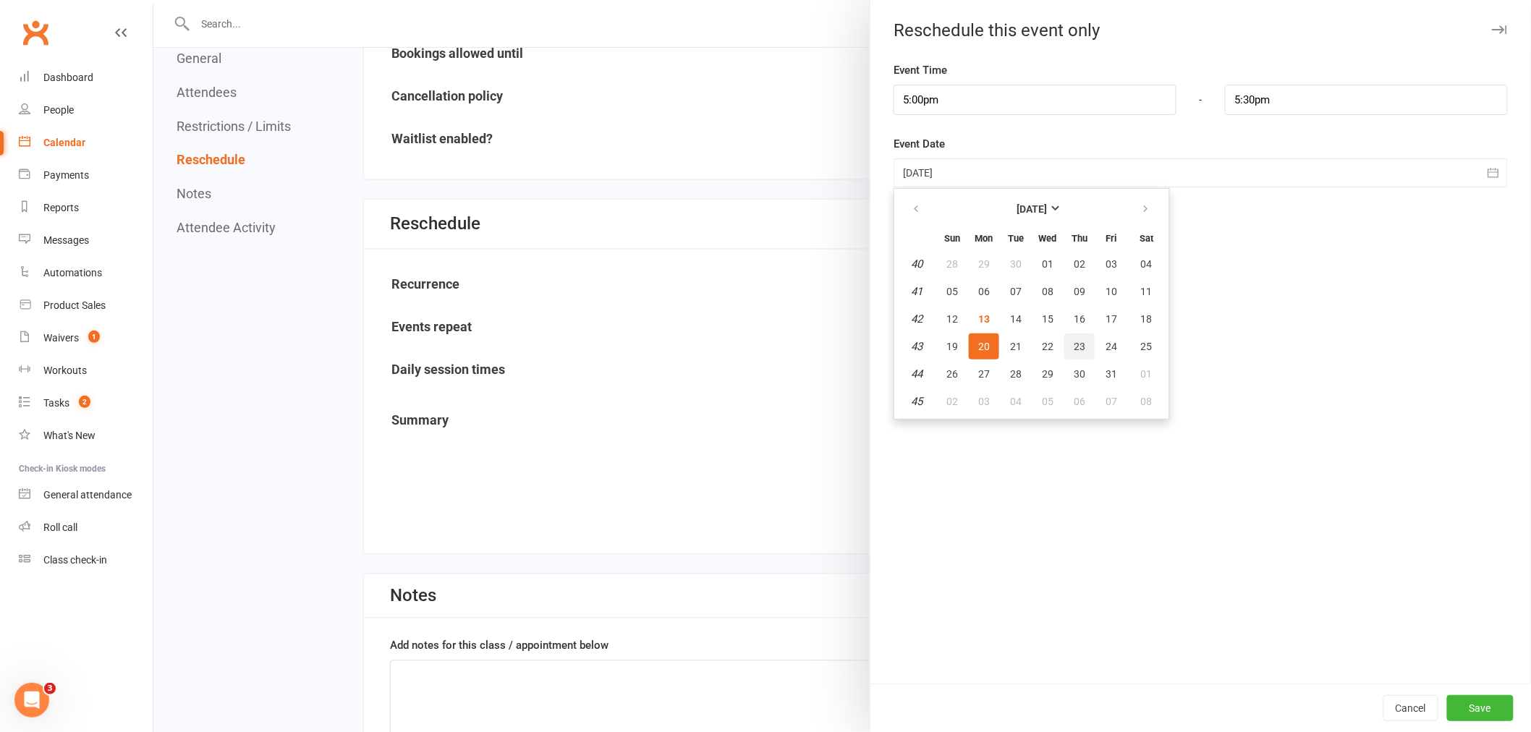
click at [1065, 338] on button "23" at bounding box center [1080, 347] width 30 height 26
type input "[DATE]"
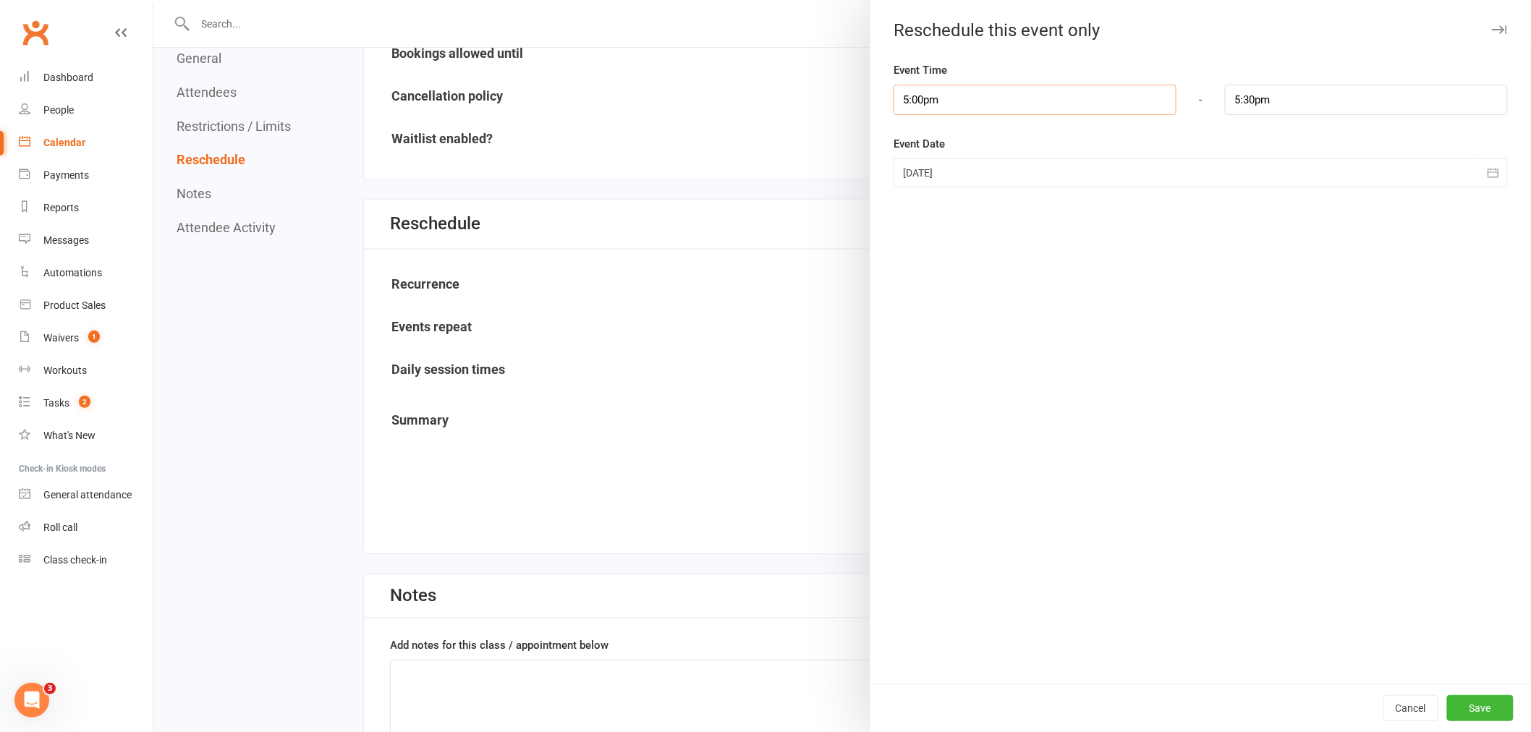
click at [967, 103] on input "5:00pm" at bounding box center [1035, 100] width 283 height 30
type input "7:00am"
type input "7:30am"
click at [921, 166] on li "7:00am" at bounding box center [928, 167] width 69 height 22
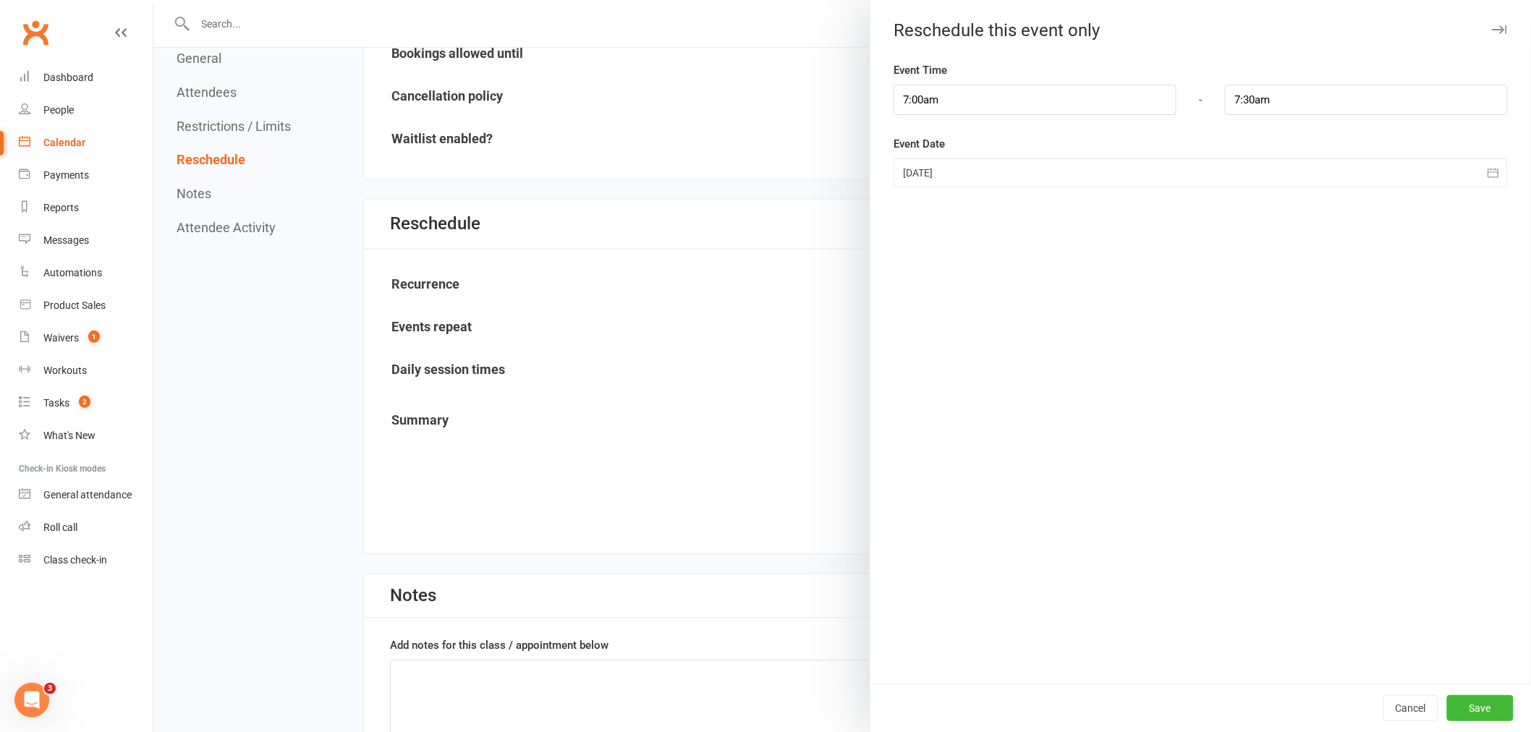
click at [1111, 167] on div at bounding box center [1201, 172] width 614 height 29
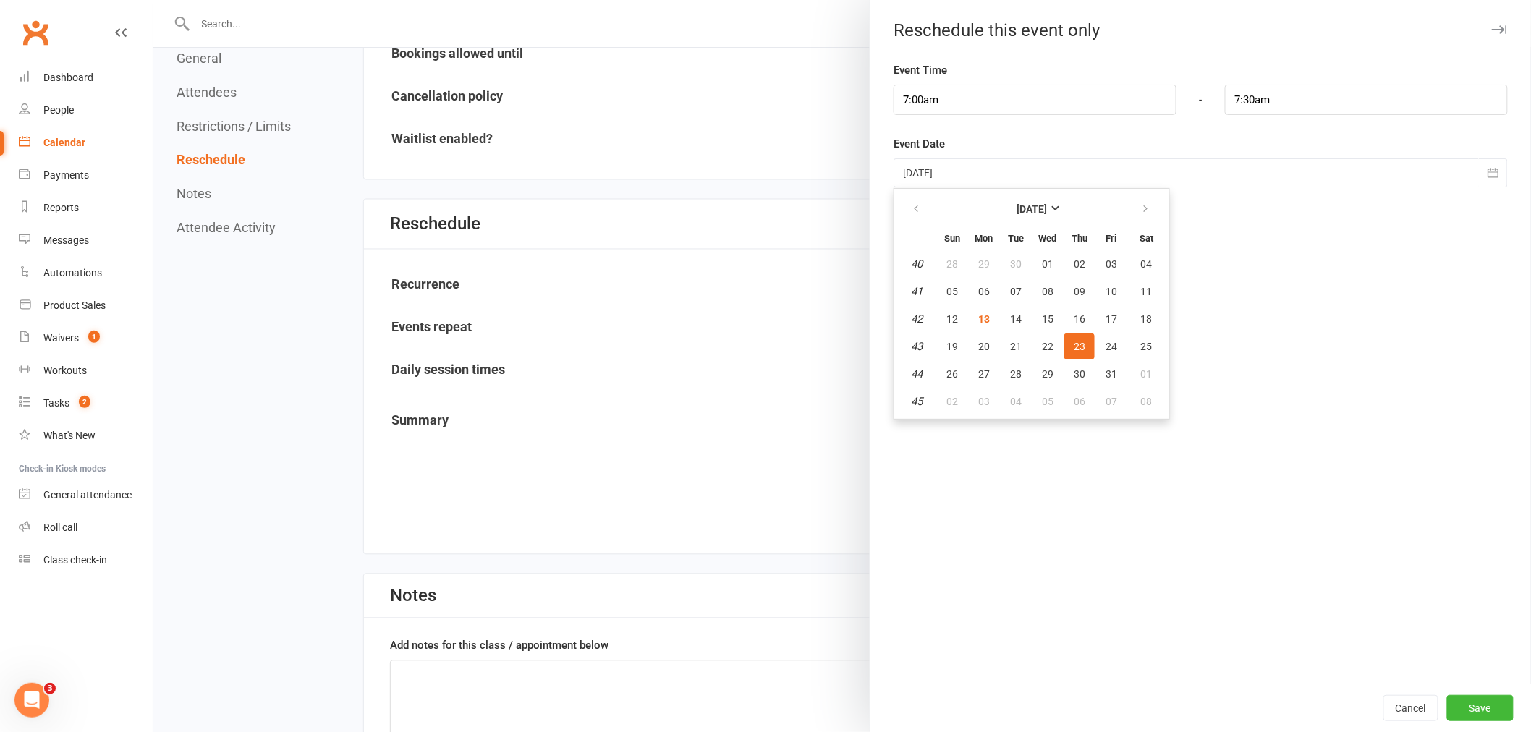
click at [1115, 157] on div "Event Date [DATE] [DATE] Sun Mon Tue Wed Thu Fri Sat 40 28 29 30 01 02 03 04 41…" at bounding box center [1201, 161] width 614 height 52
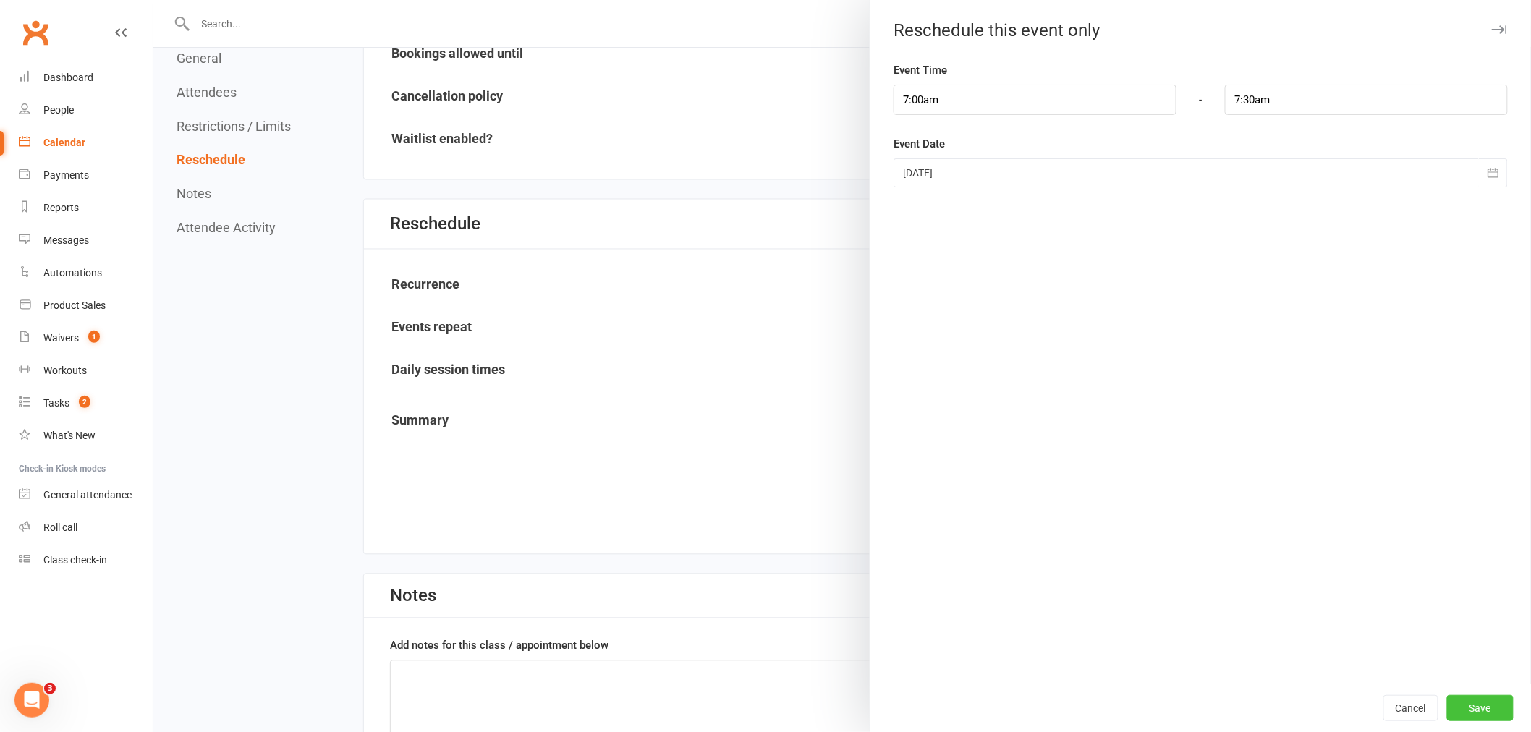
click at [1477, 703] on button "Save" at bounding box center [1480, 708] width 67 height 26
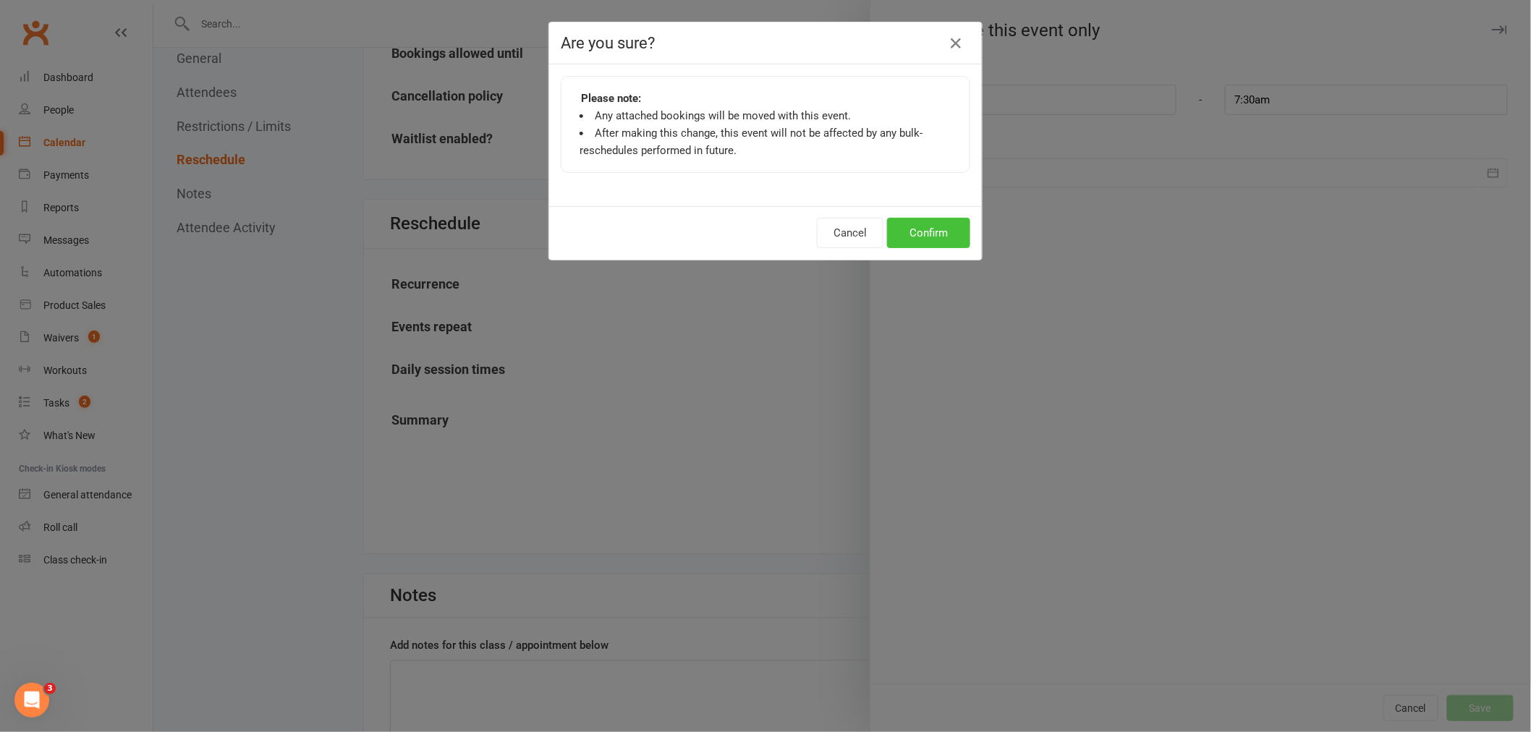
click at [939, 218] on button "Confirm" at bounding box center [928, 233] width 83 height 30
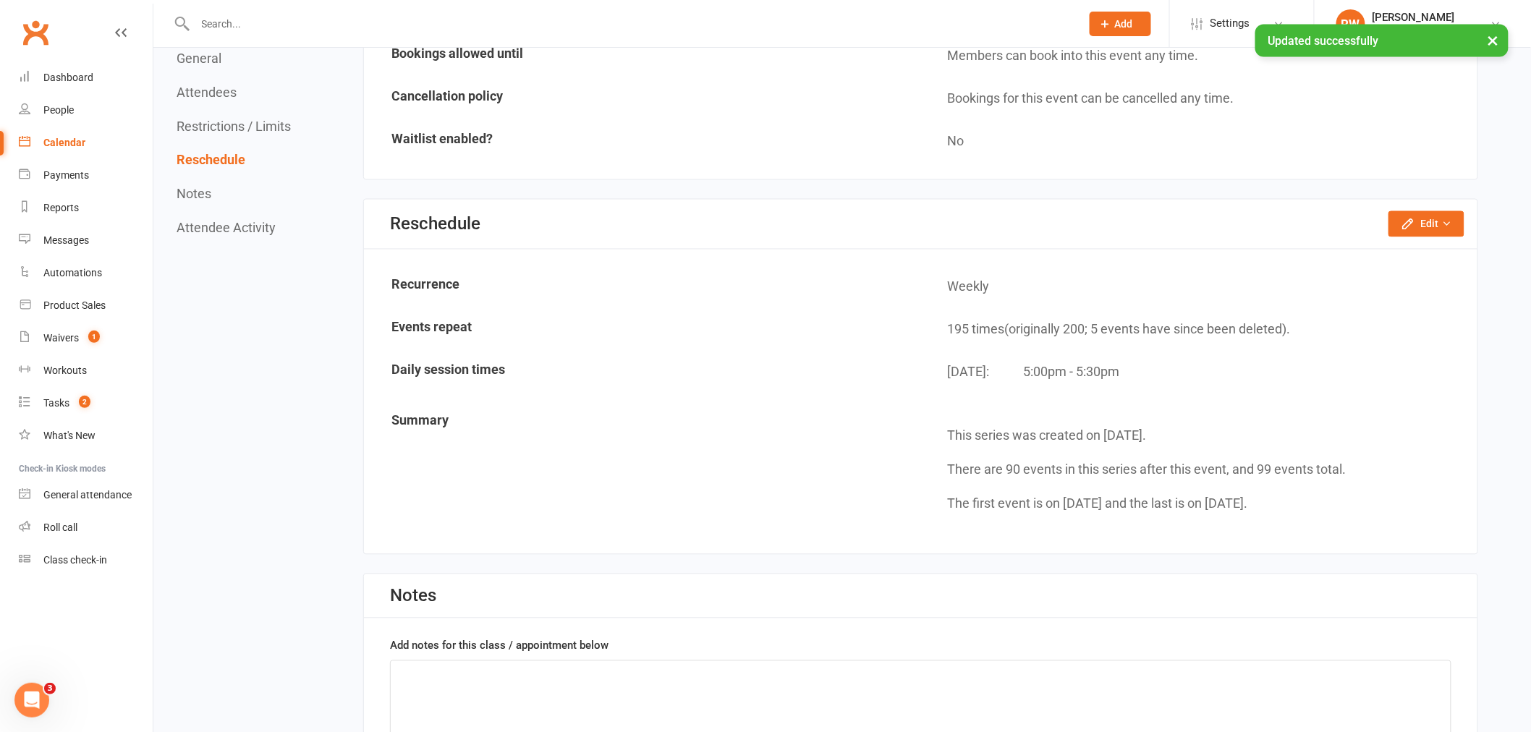
click at [74, 132] on link "Calendar" at bounding box center [86, 143] width 134 height 33
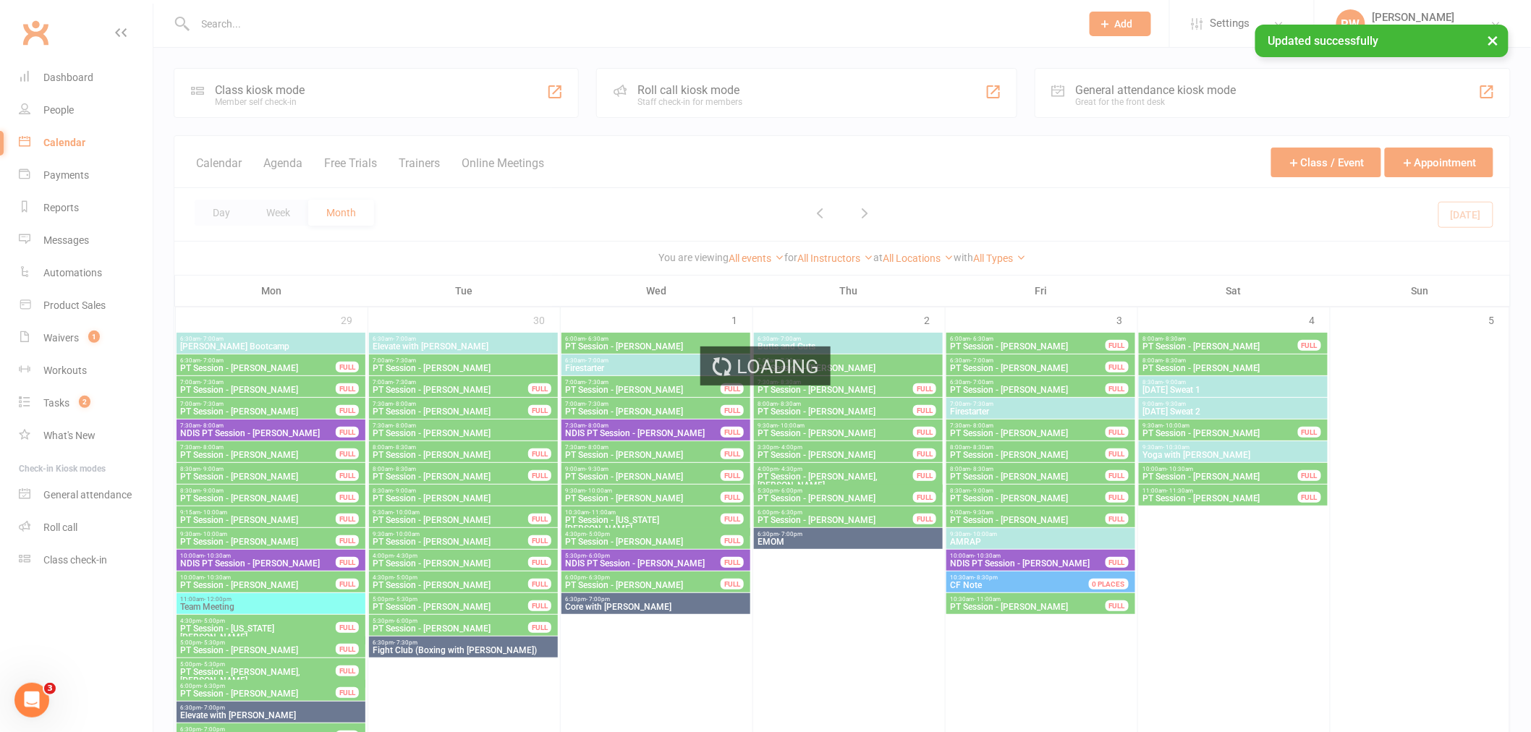
click at [821, 261] on div "Loading" at bounding box center [765, 366] width 1531 height 732
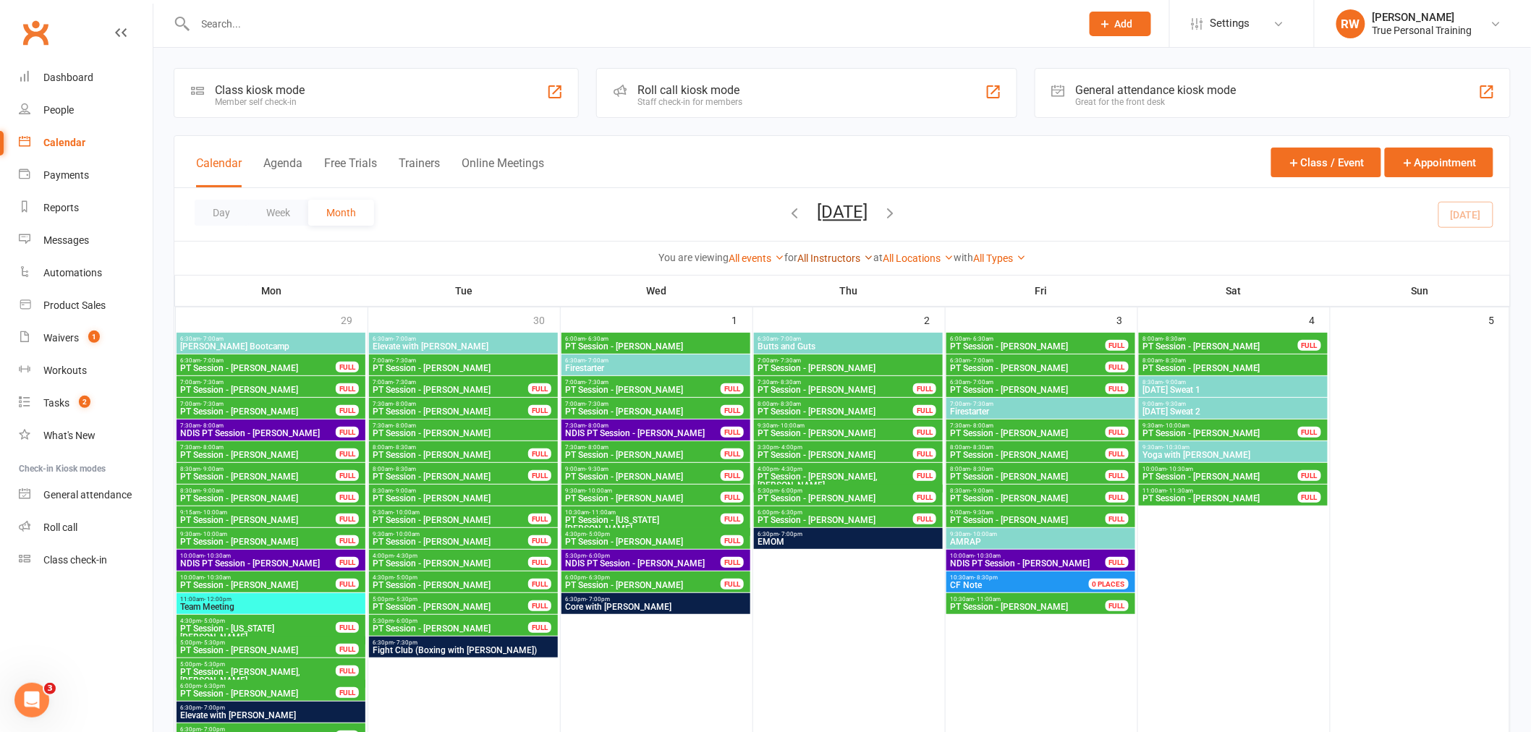
click at [823, 256] on link "All Instructors" at bounding box center [836, 259] width 76 height 12
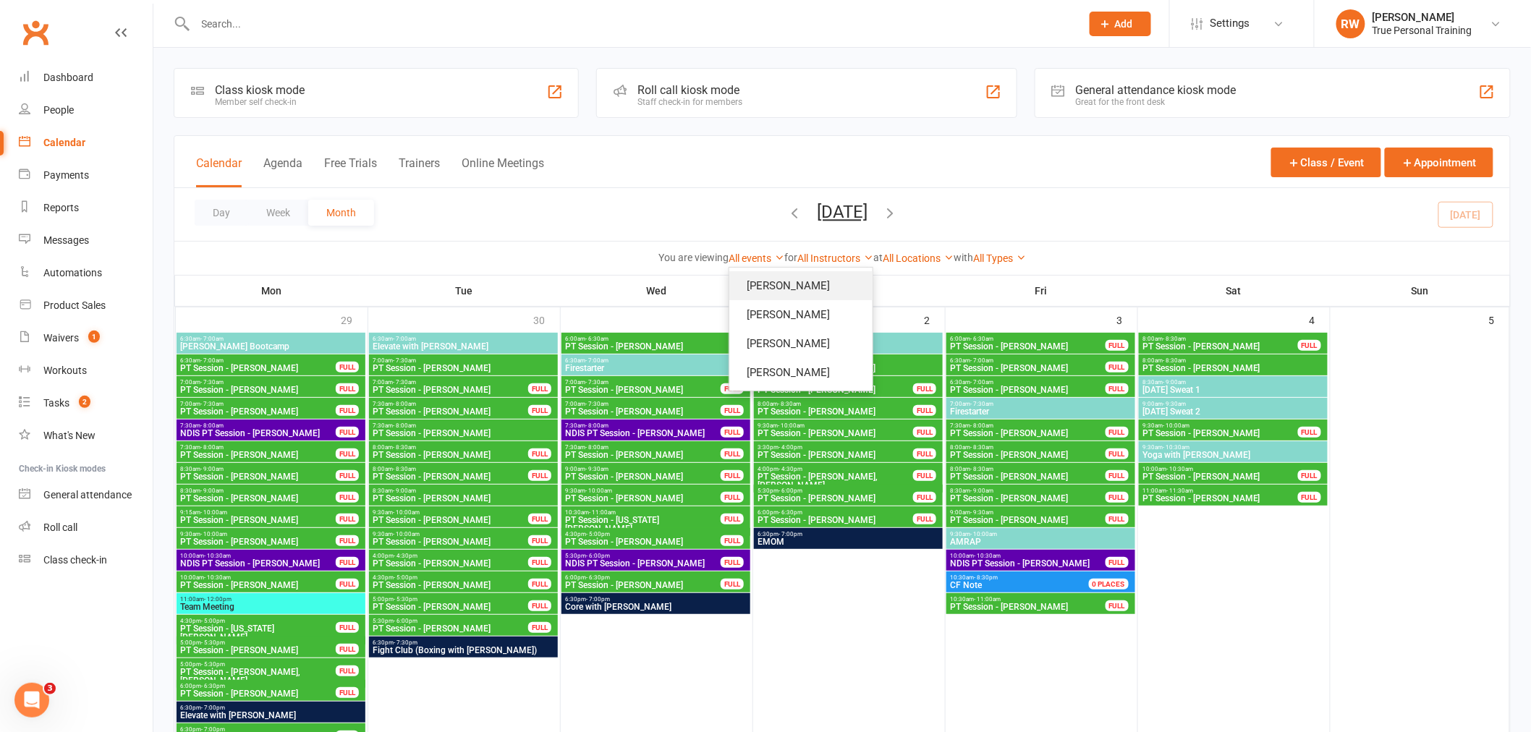
click at [824, 282] on link "[PERSON_NAME]" at bounding box center [800, 285] width 143 height 29
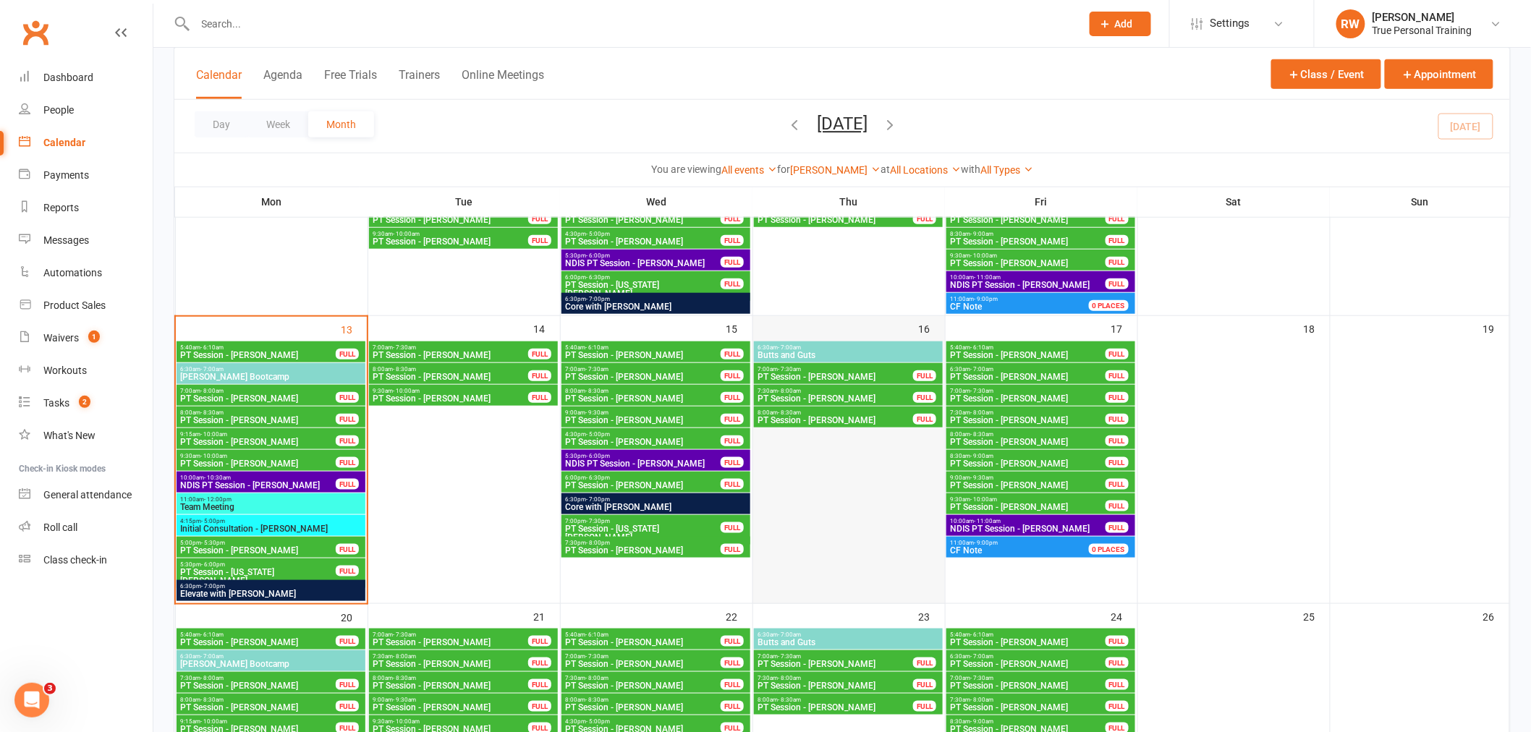
scroll to position [494, 0]
